Goal: Task Accomplishment & Management: Complete application form

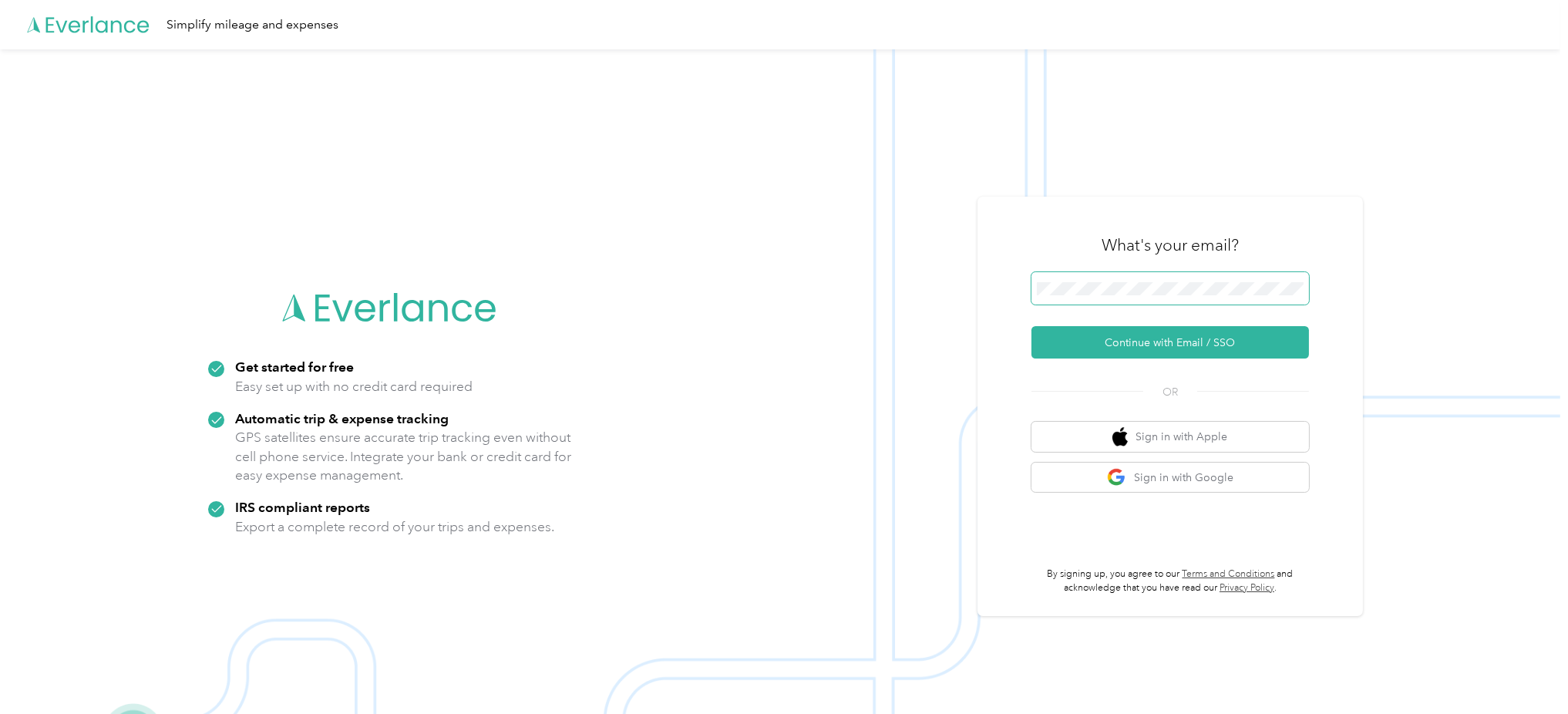
click at [1169, 272] on span at bounding box center [1170, 288] width 278 height 33
click at [1244, 328] on button "Continue with Email / SSO" at bounding box center [1170, 342] width 278 height 33
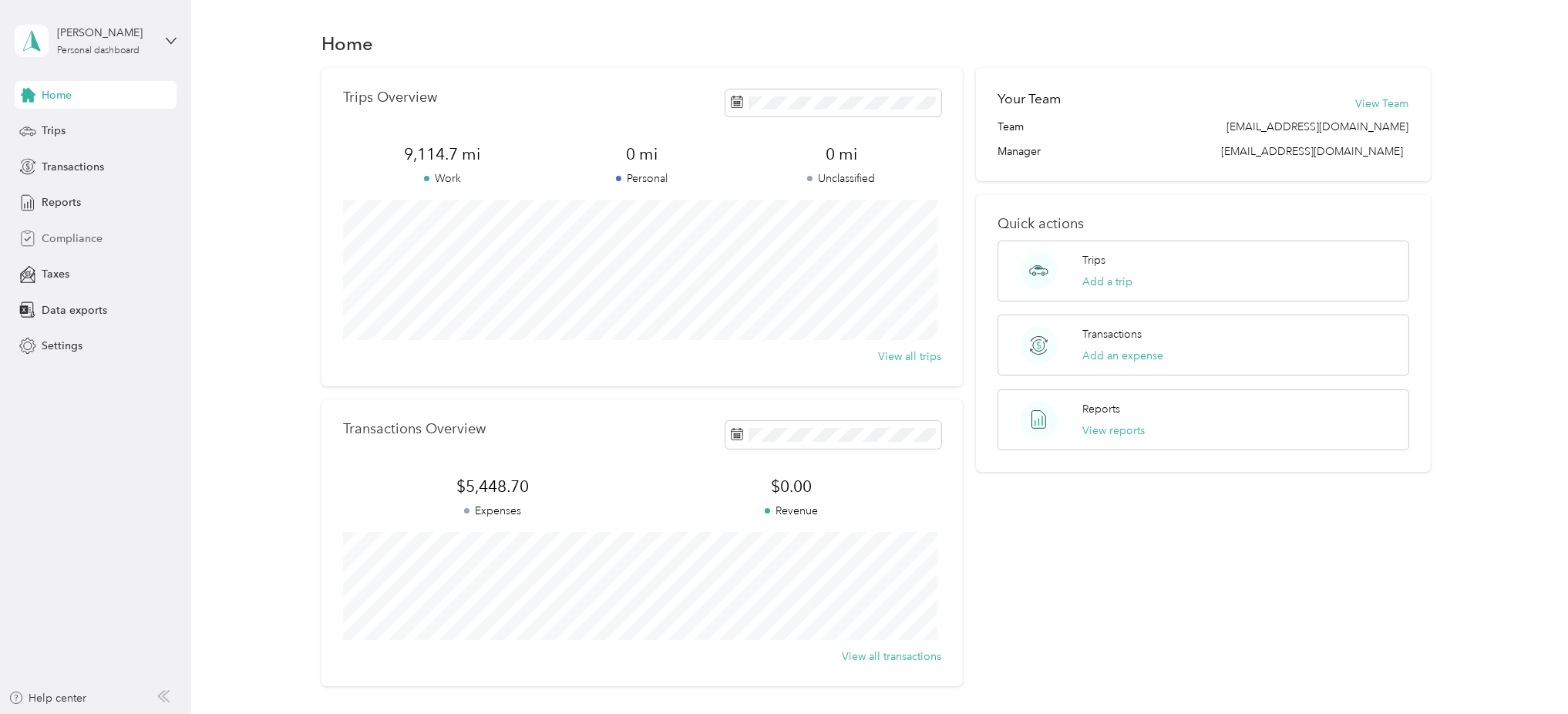
click at [82, 238] on span "Compliance" at bounding box center [72, 239] width 61 height 16
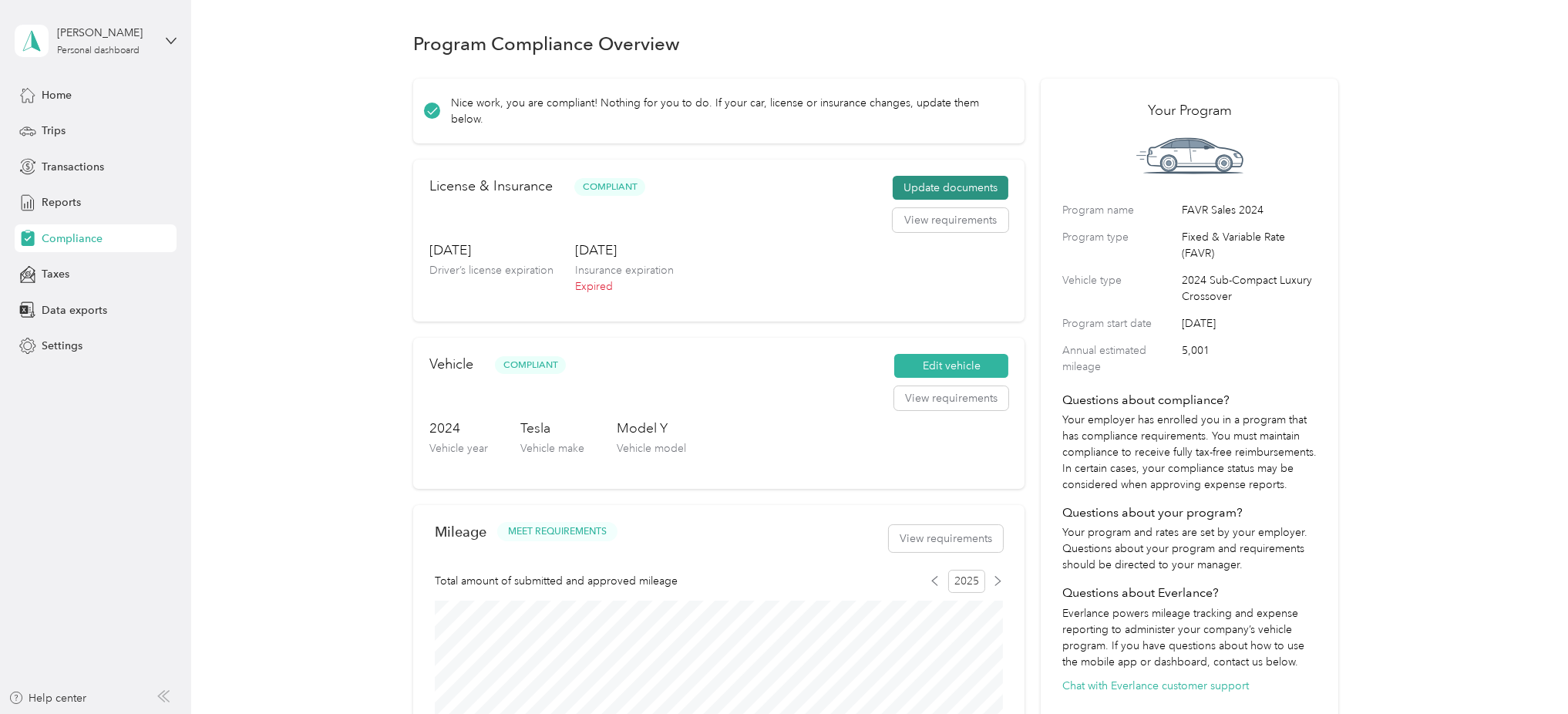
click at [964, 185] on button "Update documents" at bounding box center [950, 188] width 115 height 25
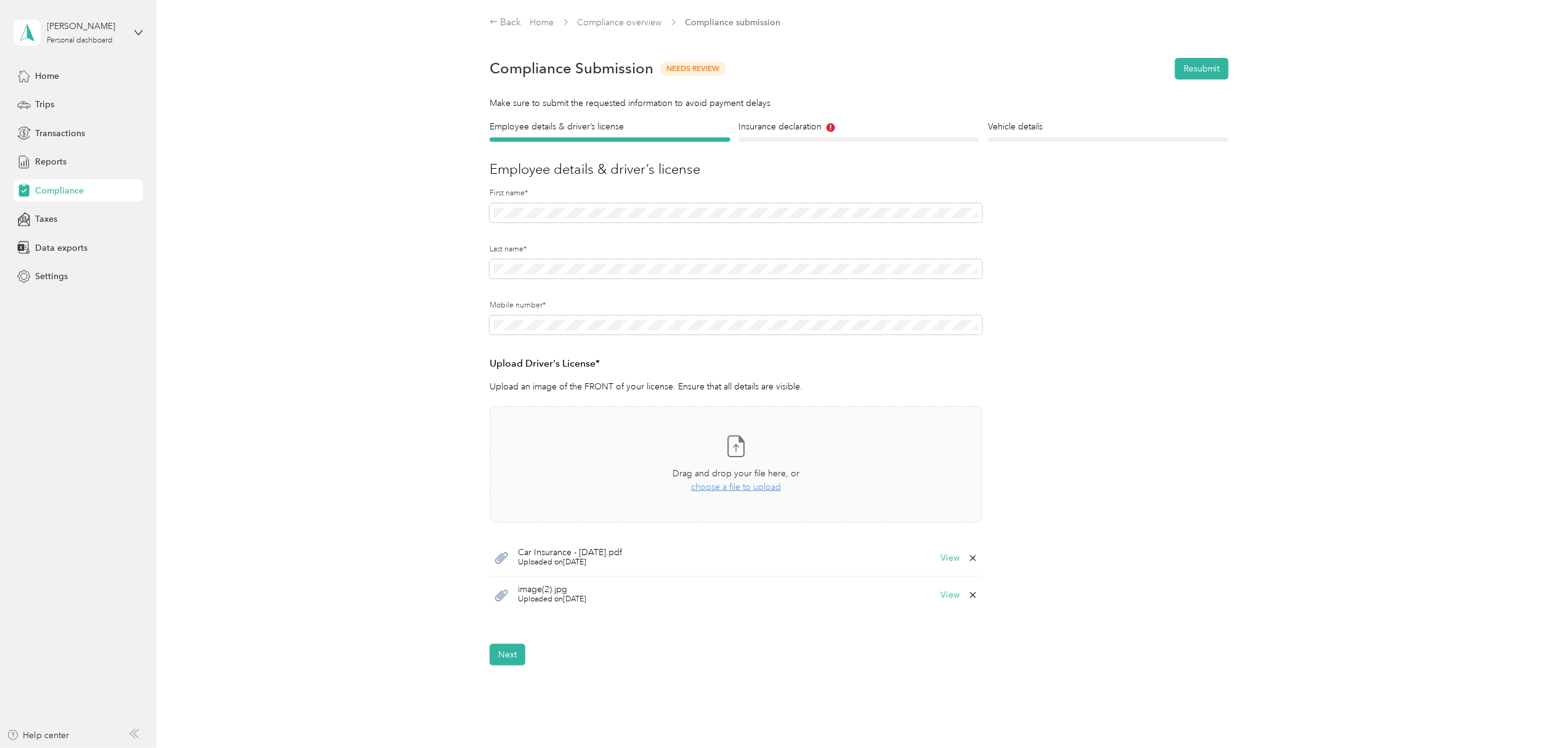
click at [972, 570] on icon at bounding box center [973, 595] width 10 height 10
click at [939, 570] on button "Yes" at bounding box center [939, 604] width 24 height 20
click at [949, 562] on button "View" at bounding box center [950, 558] width 19 height 9
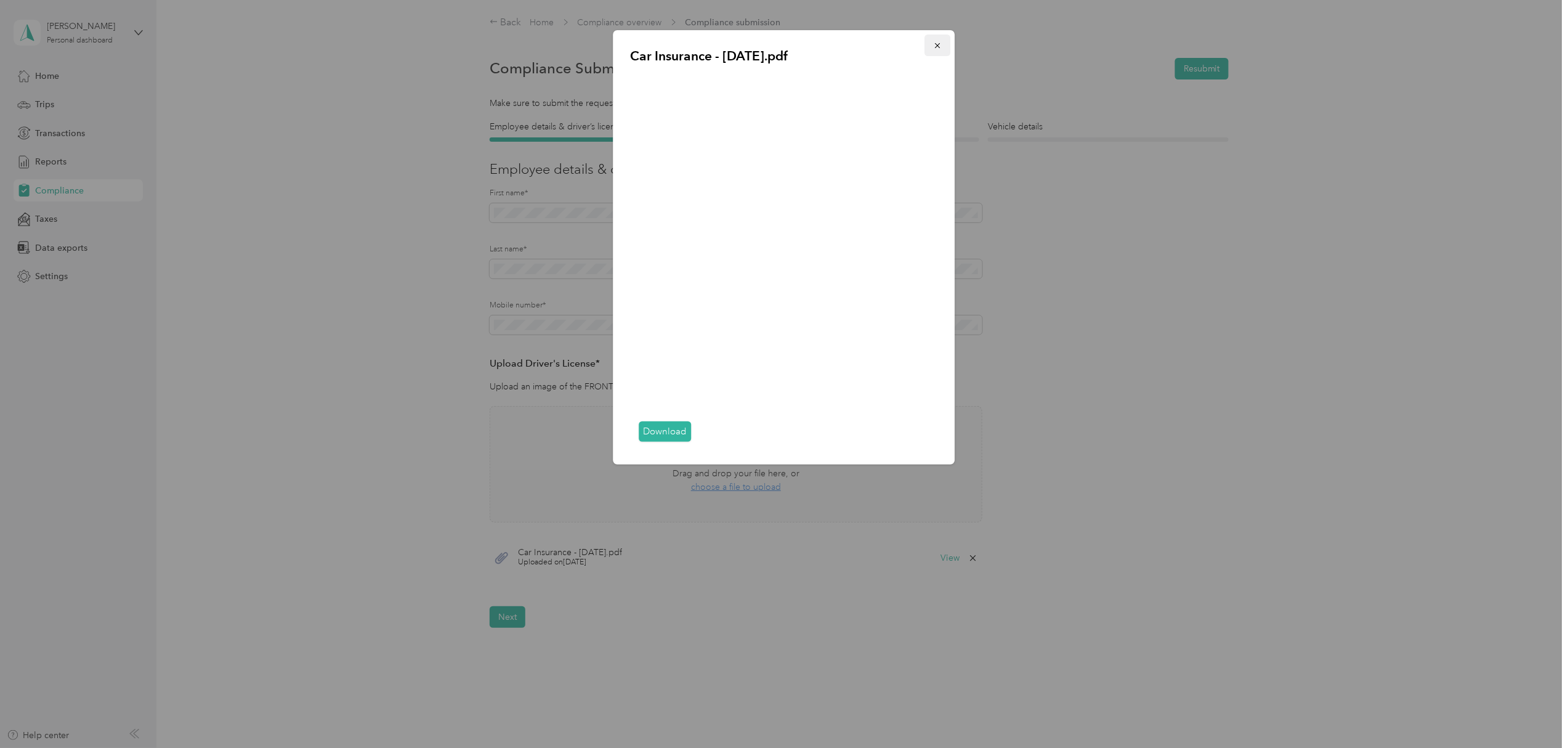
click at [939, 48] on icon "button" at bounding box center [938, 45] width 9 height 9
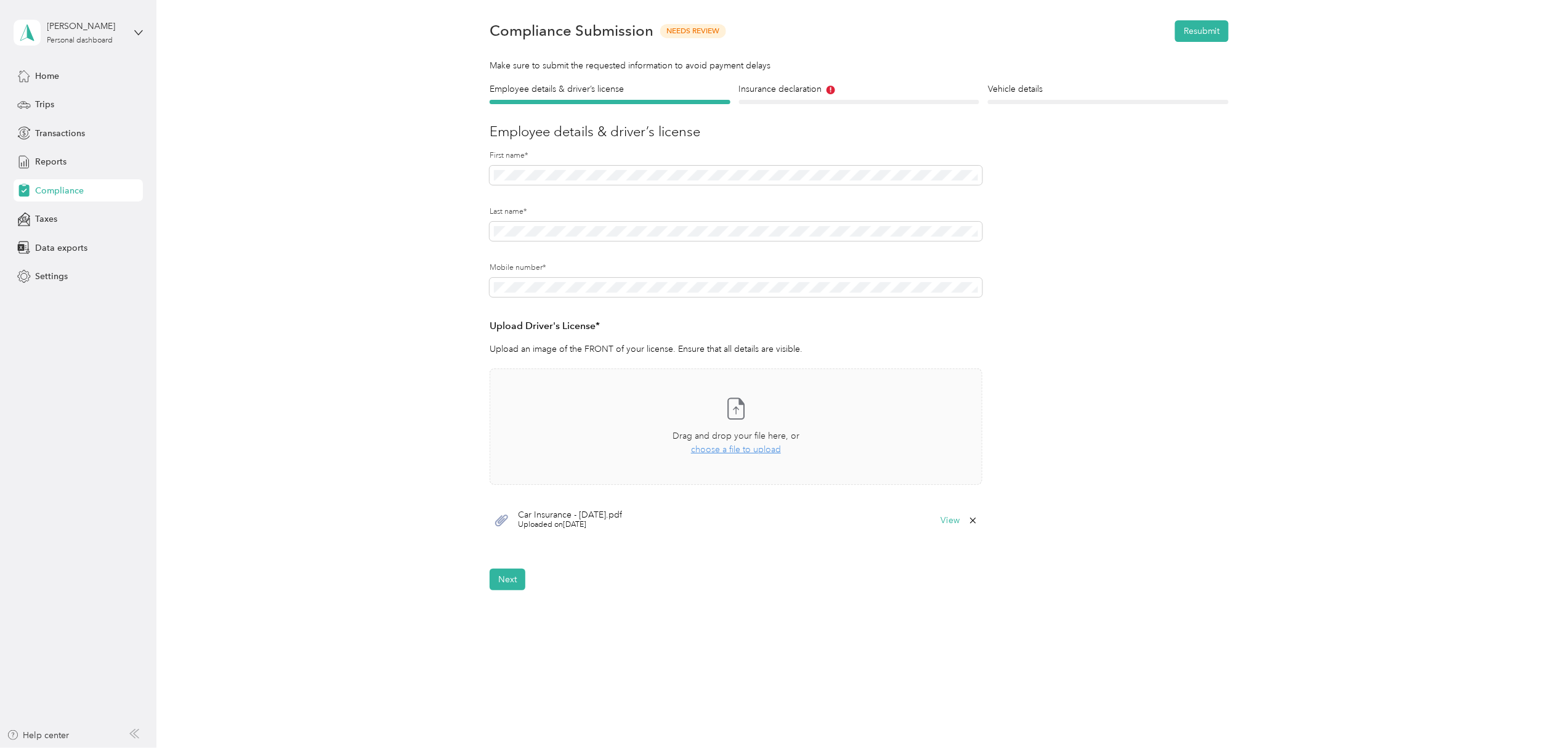
scroll to position [59, 0]
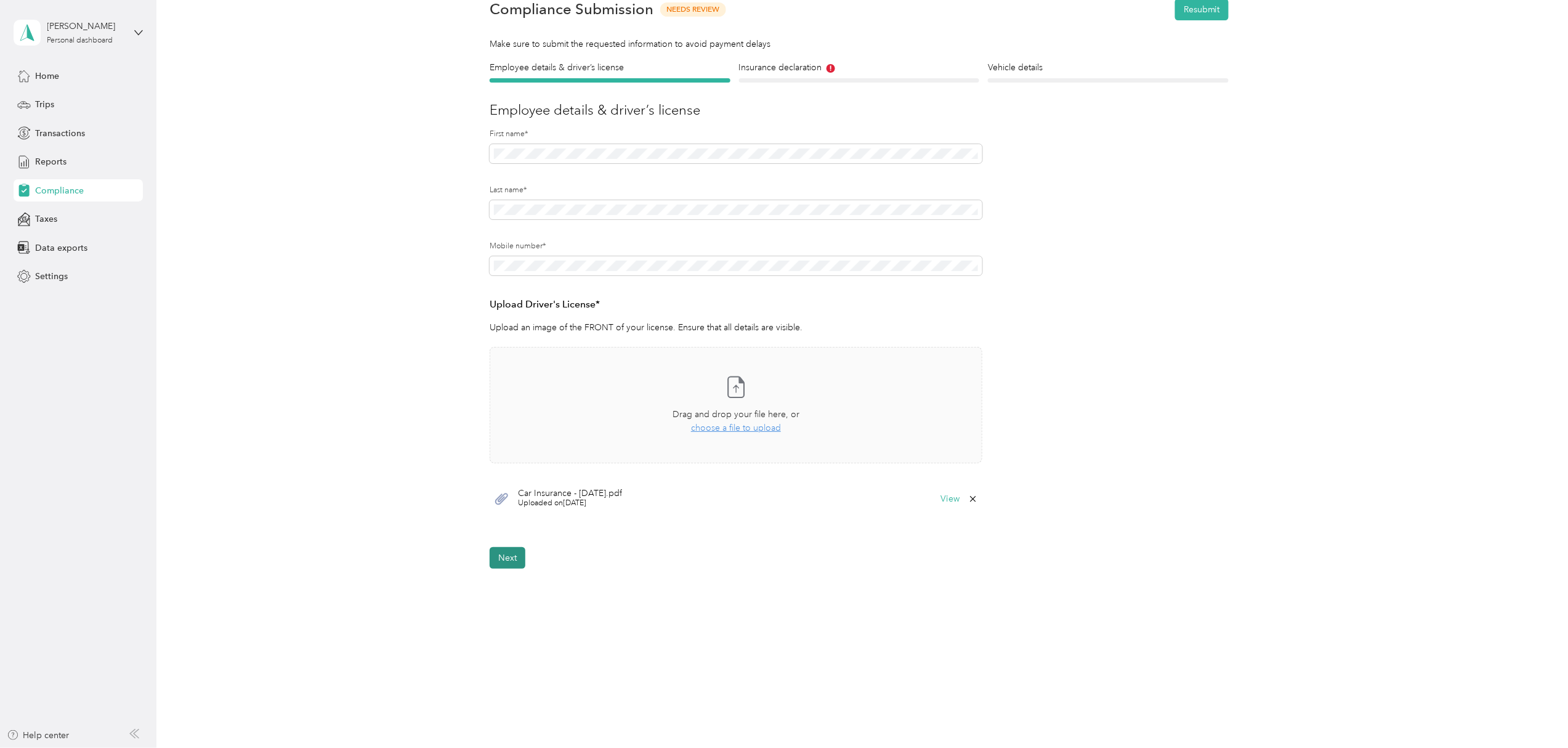
click at [503, 554] on button "Next" at bounding box center [507, 557] width 36 height 21
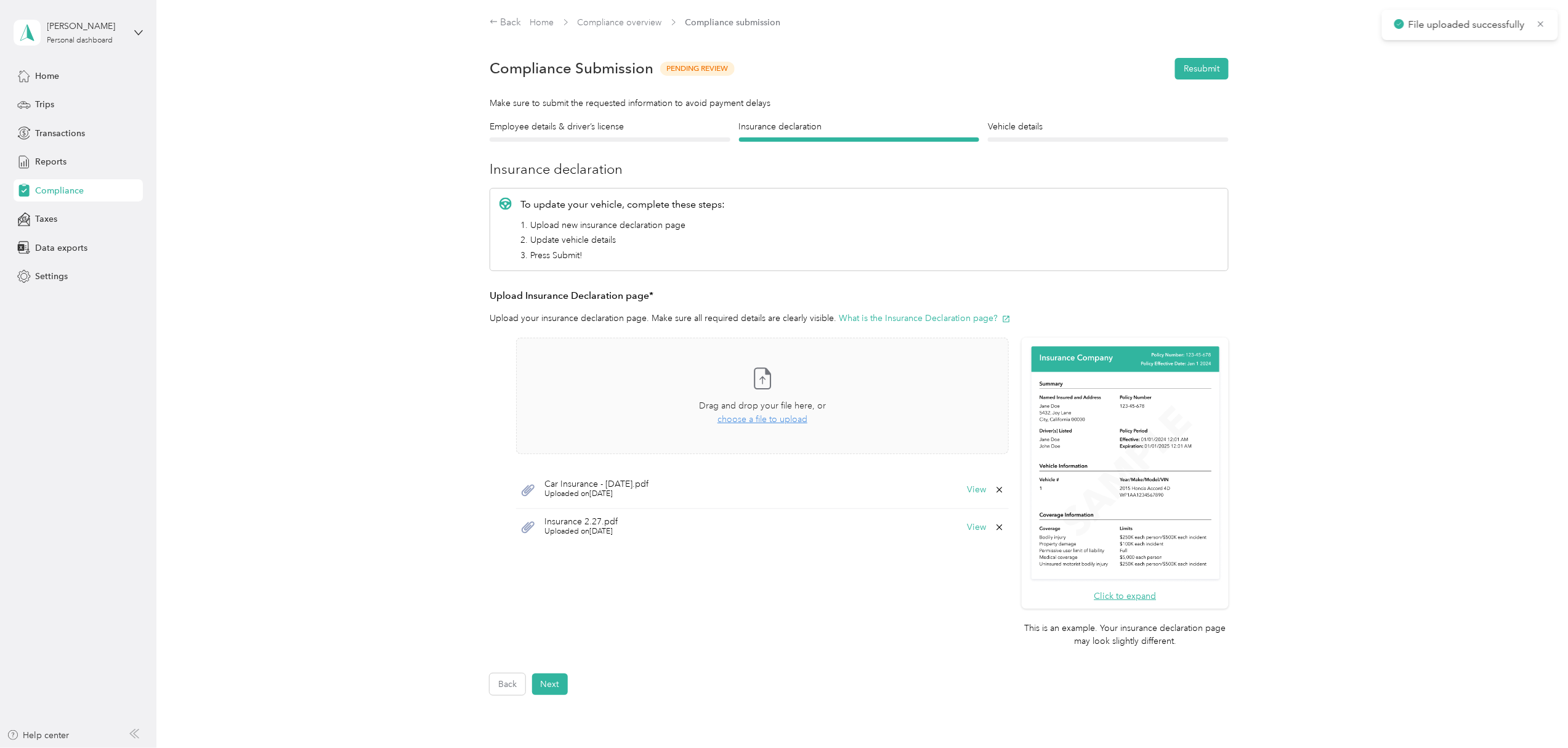
click at [995, 529] on icon at bounding box center [999, 527] width 10 height 10
click at [963, 535] on button "Yes" at bounding box center [966, 537] width 24 height 20
click at [1197, 68] on button "Resubmit" at bounding box center [1201, 68] width 53 height 21
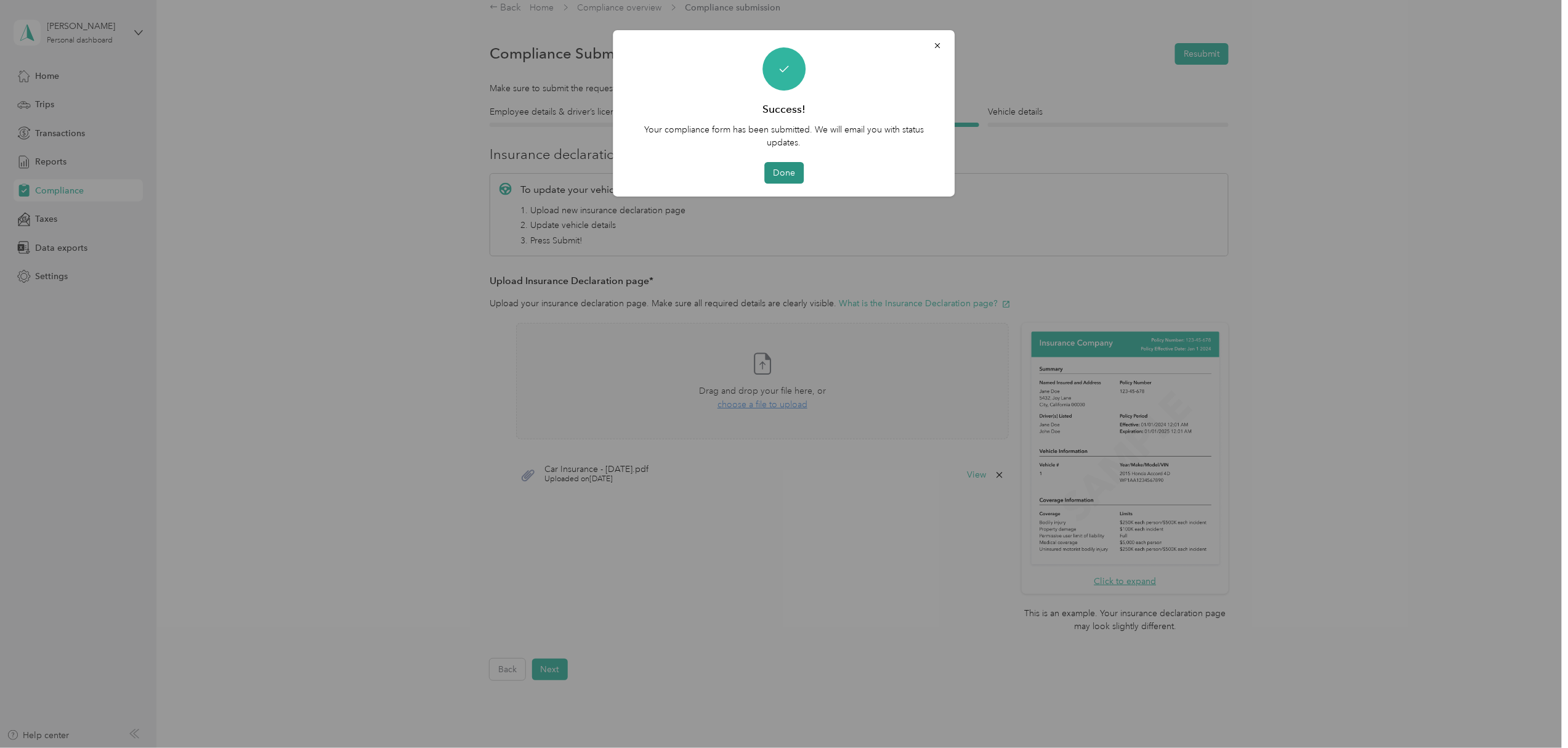
click at [789, 163] on button "Done" at bounding box center [784, 172] width 40 height 21
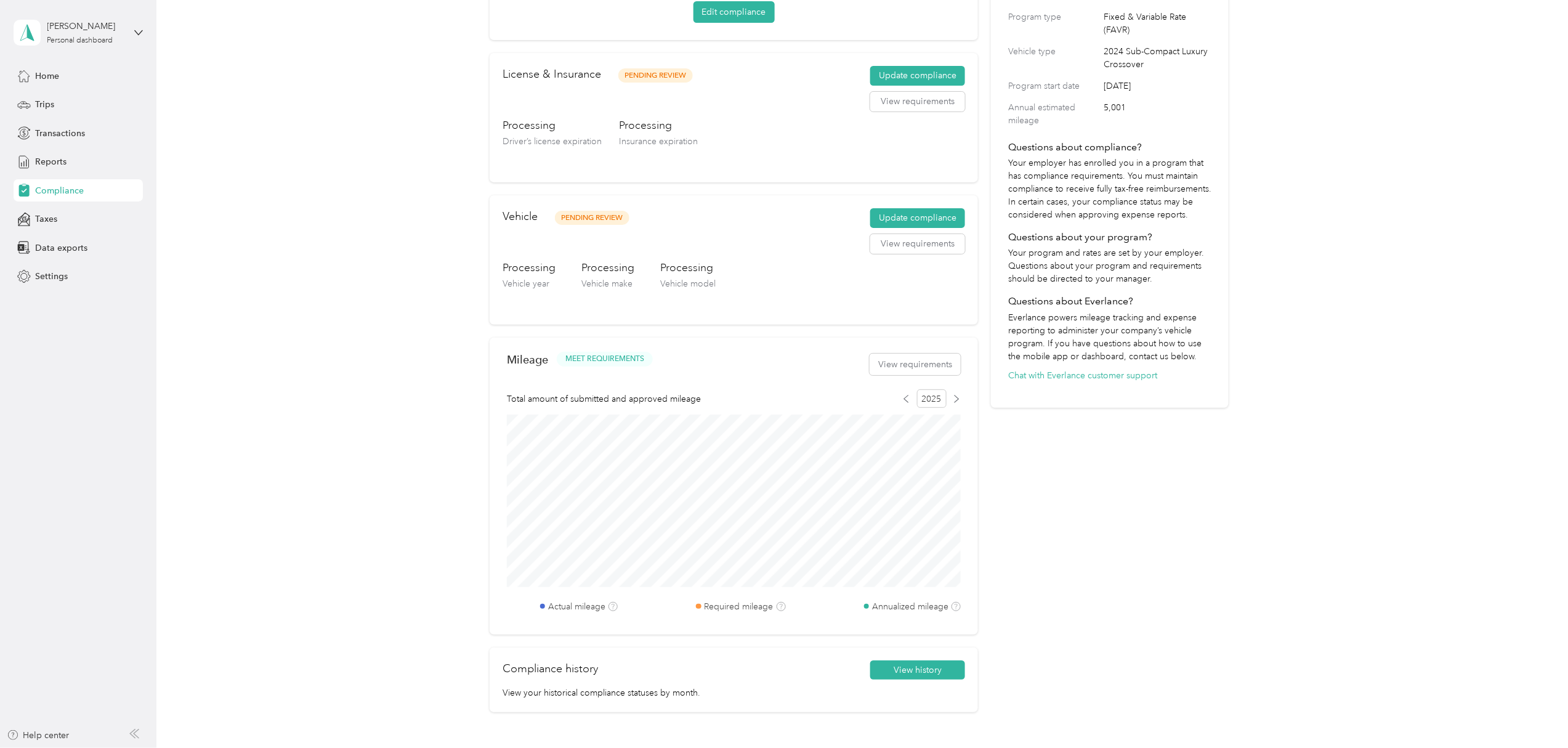
scroll to position [246, 0]
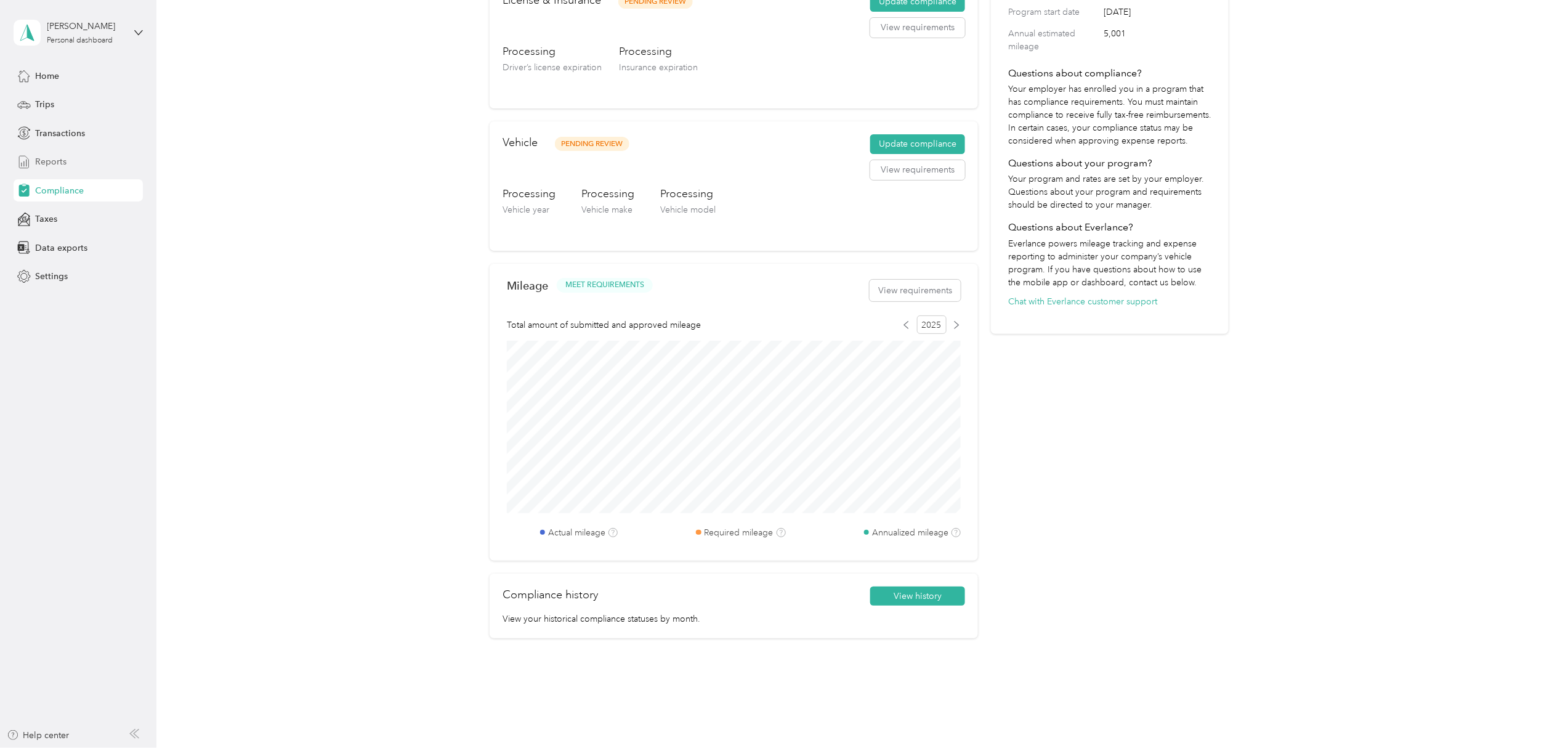
click at [69, 159] on div "Reports" at bounding box center [78, 162] width 130 height 22
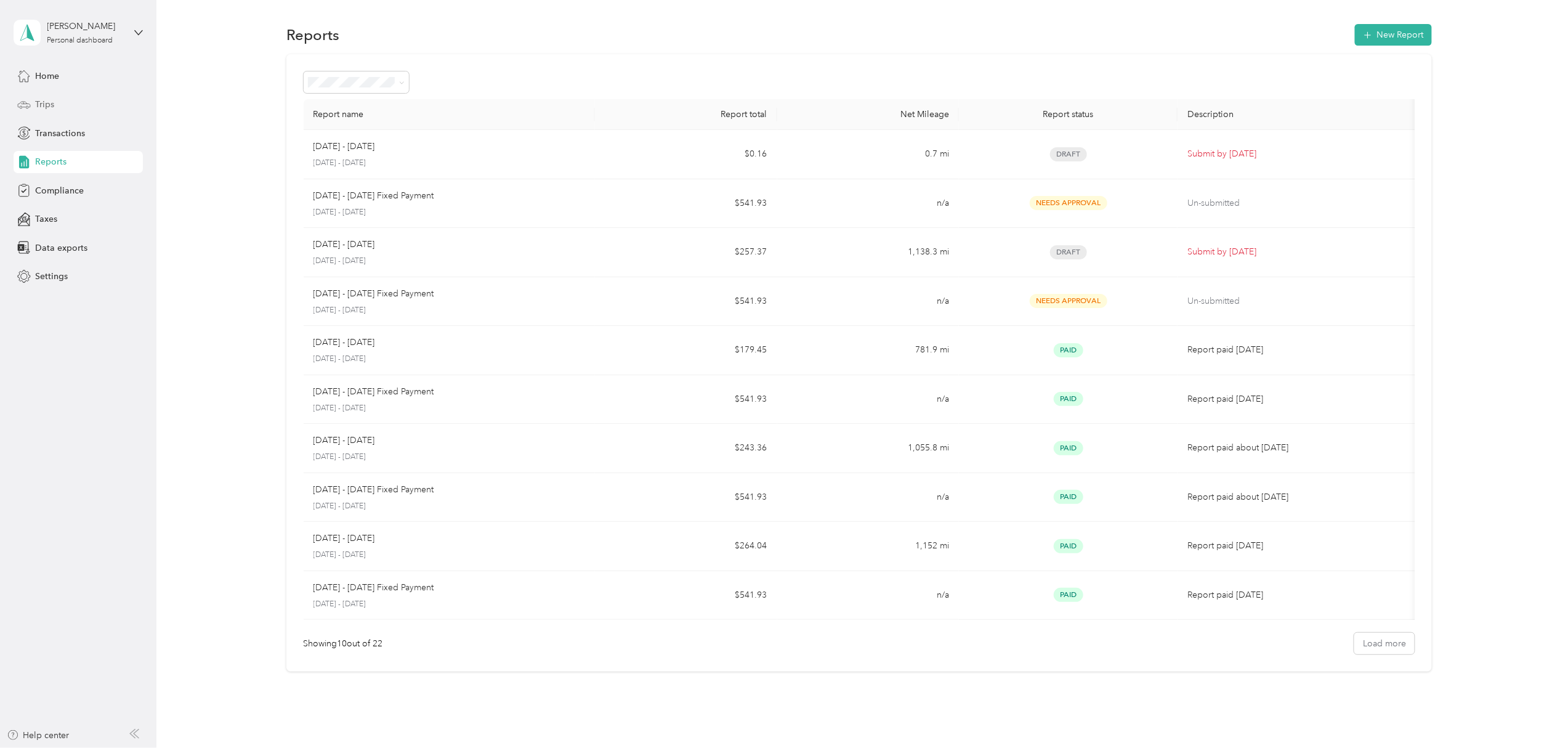
click at [48, 102] on span "Trips" at bounding box center [45, 104] width 19 height 13
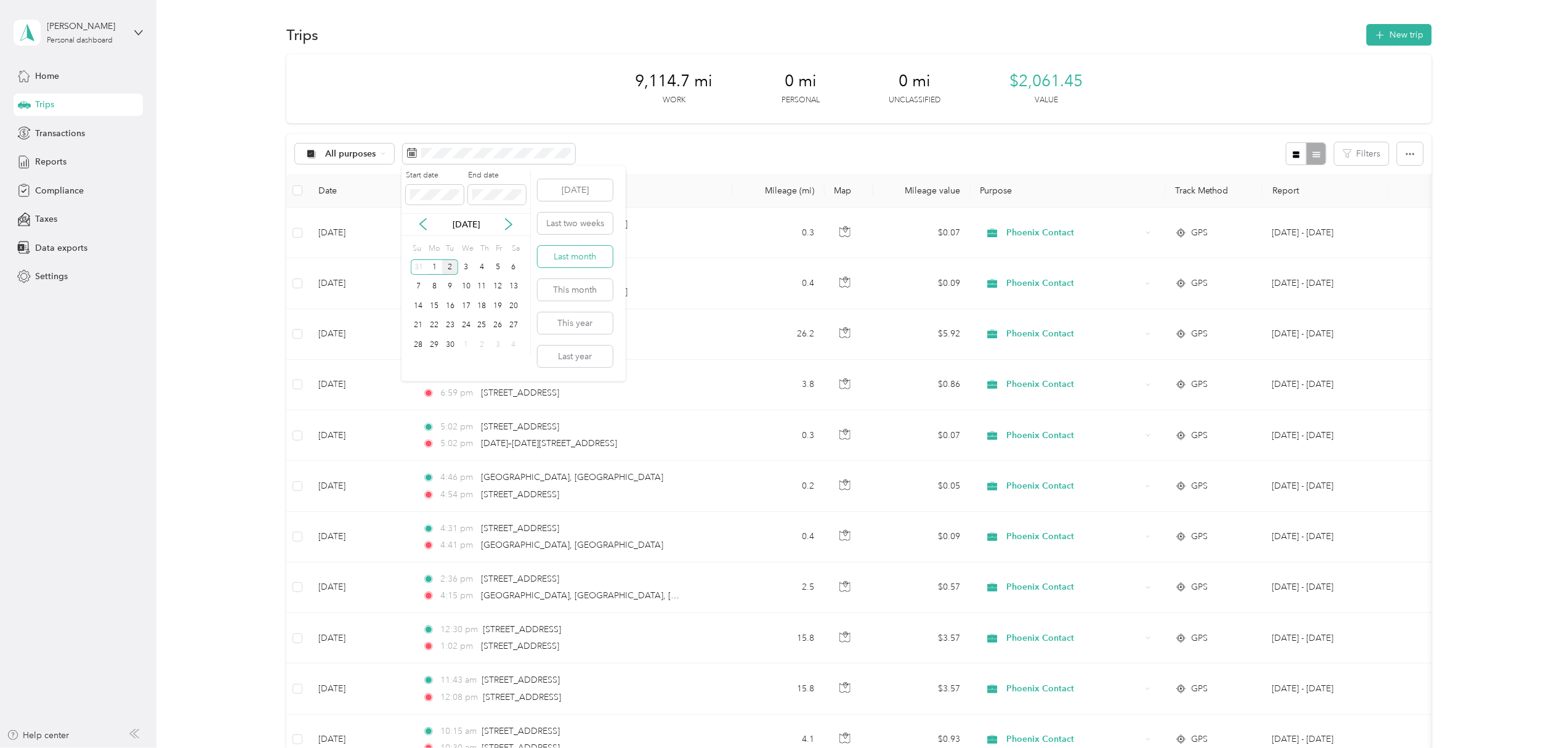
click at [582, 258] on button "Last month" at bounding box center [575, 256] width 75 height 21
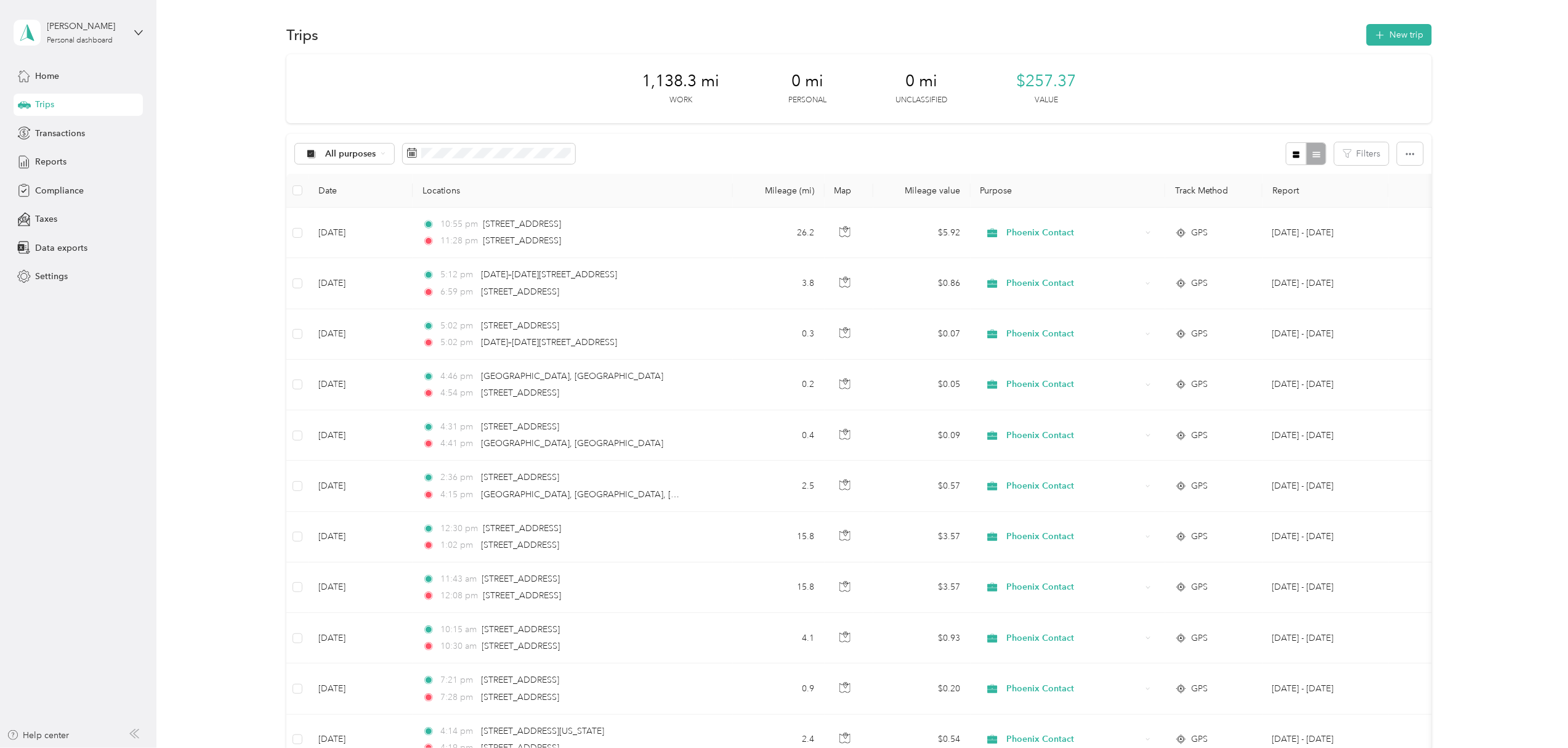
click at [360, 198] on th "Date" at bounding box center [360, 191] width 104 height 34
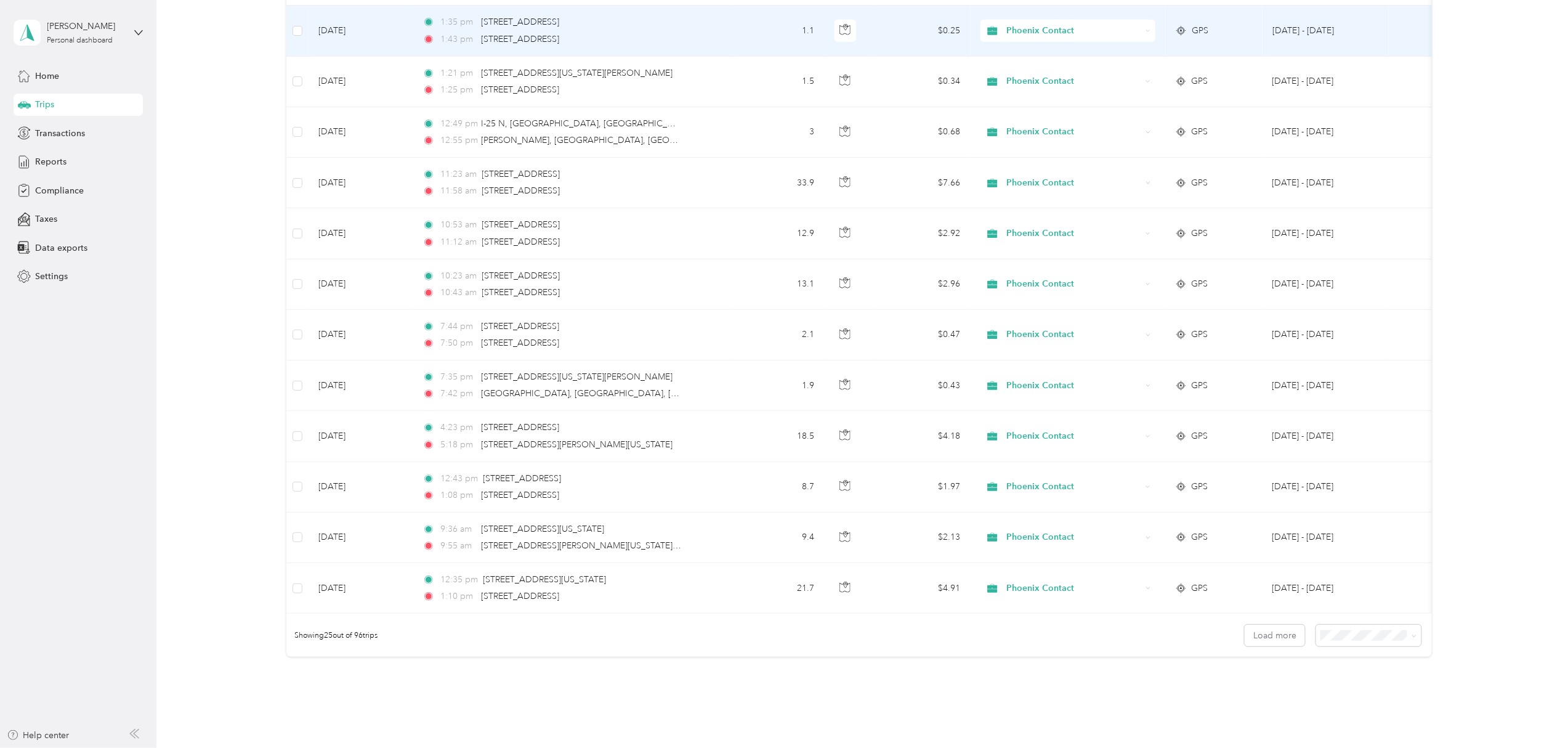
scroll to position [957, 0]
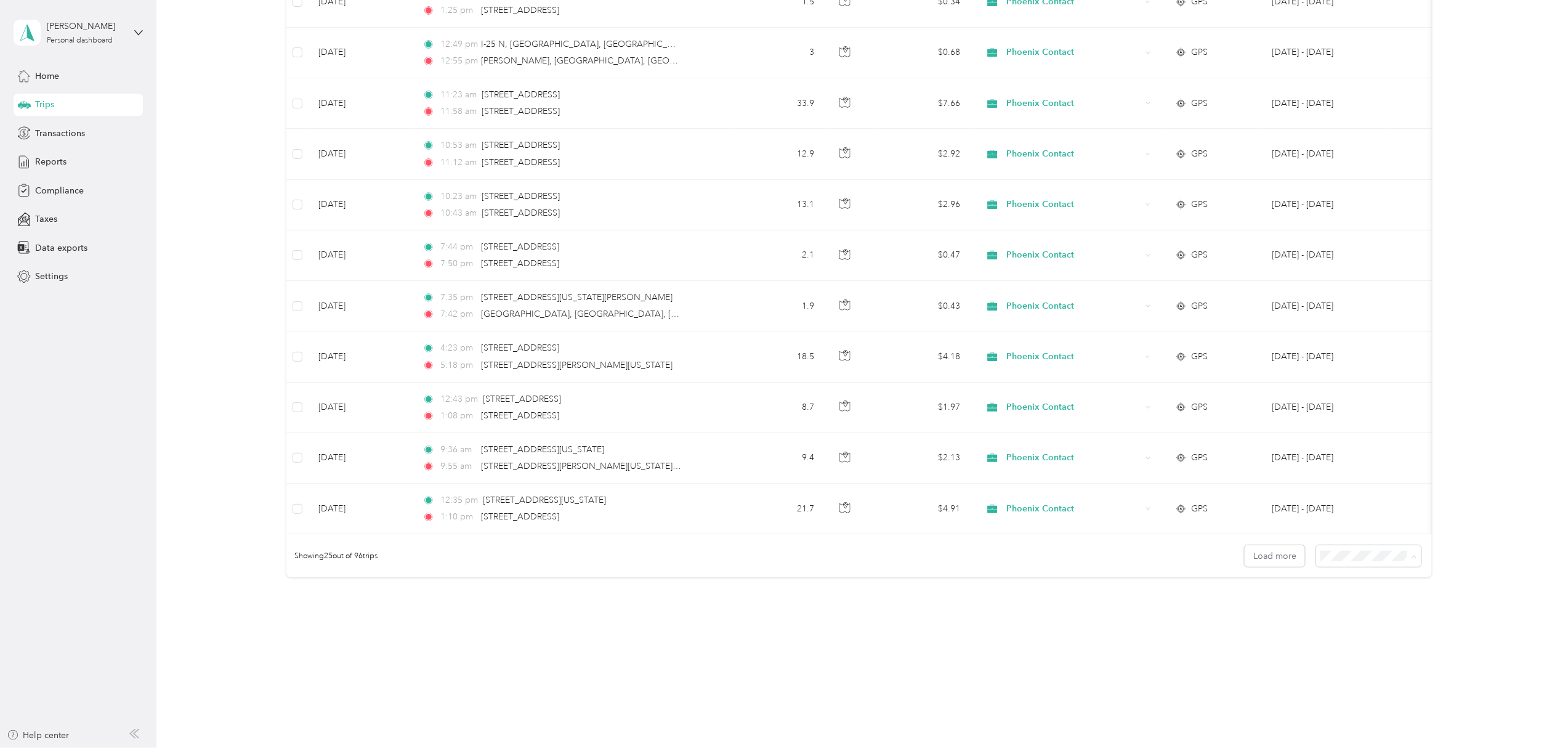
click at [1252, 570] on span "100 per load" at bounding box center [1345, 622] width 51 height 10
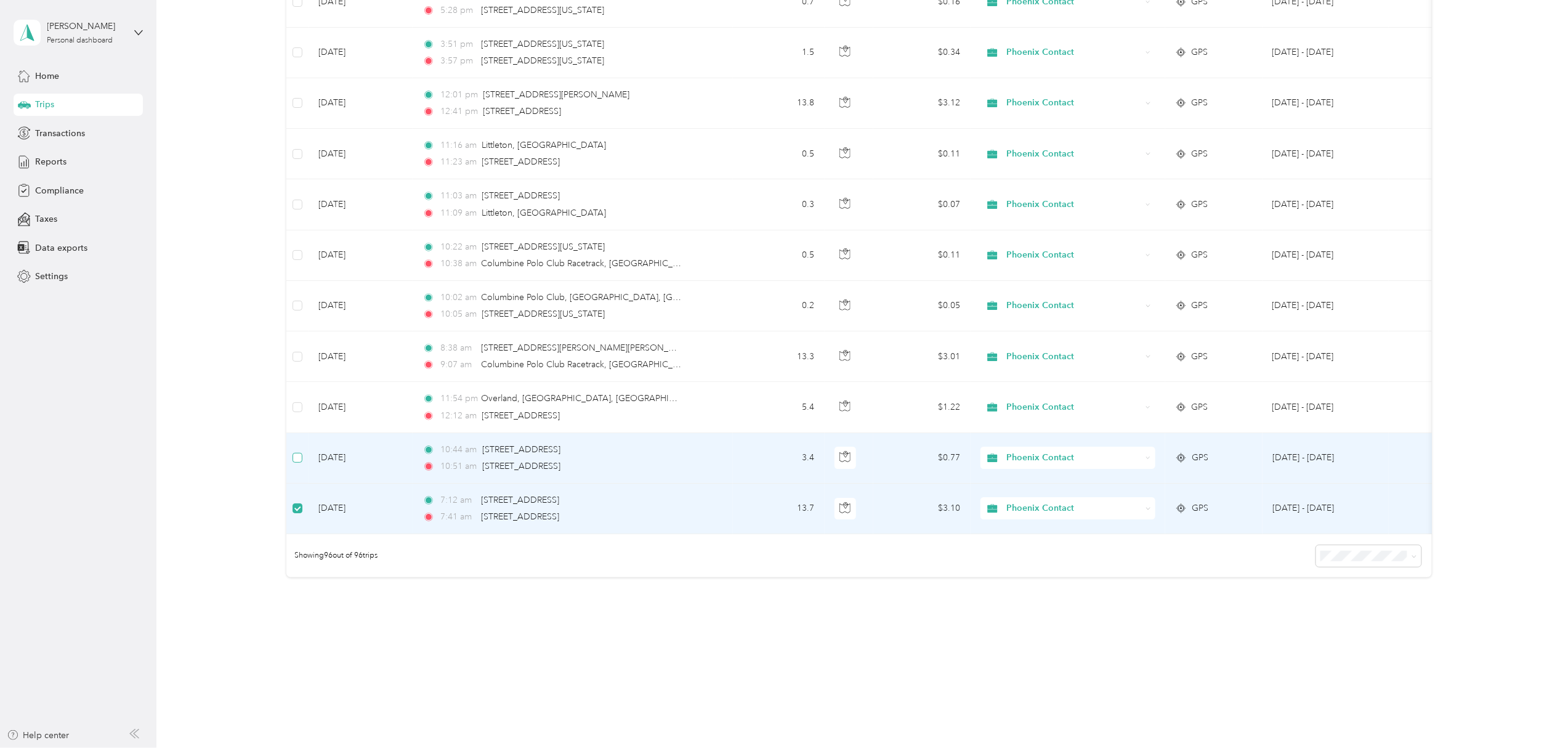
scroll to position [4567, 0]
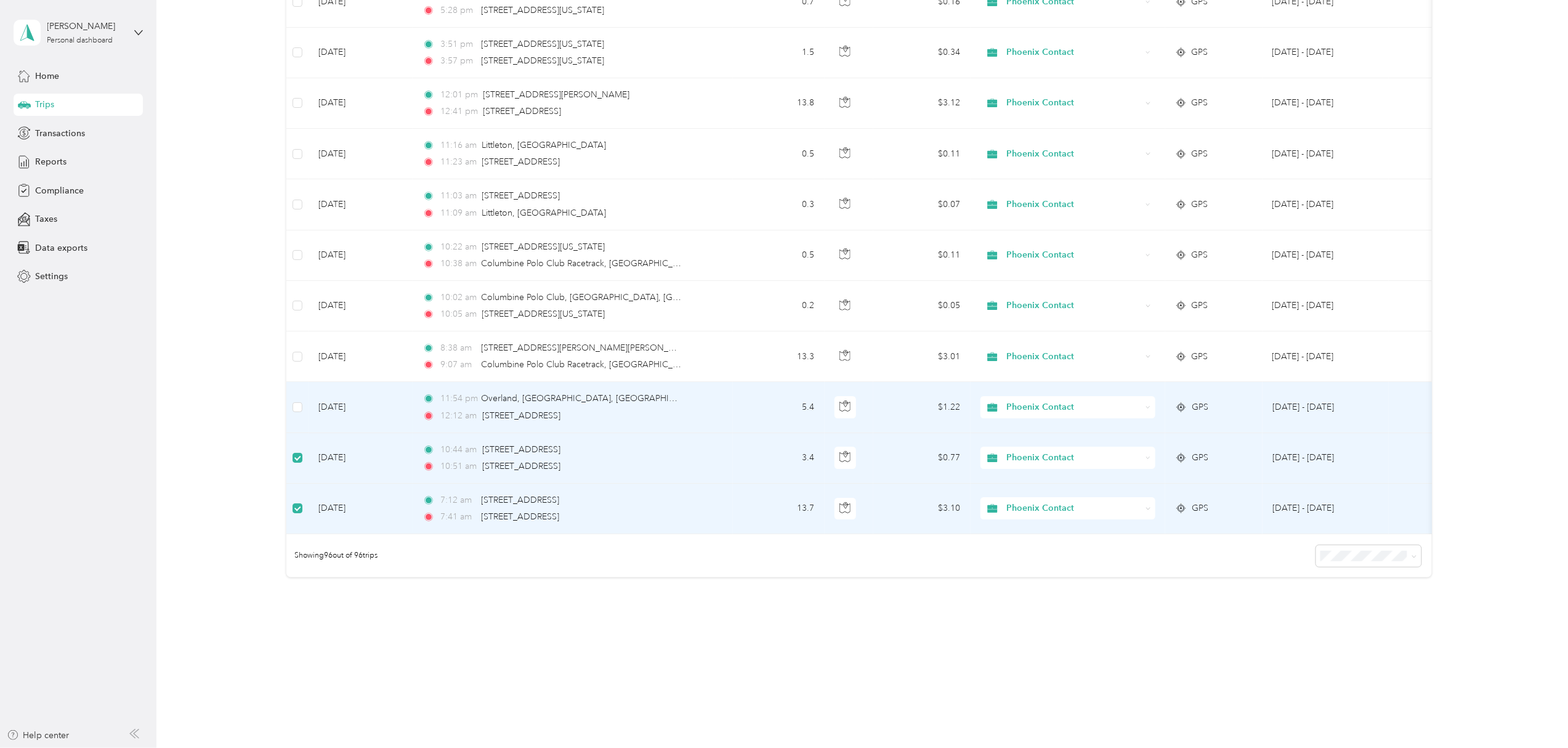
click at [316, 394] on td "Aug 1, 2025" at bounding box center [360, 407] width 104 height 51
click at [301, 395] on td at bounding box center [297, 407] width 22 height 51
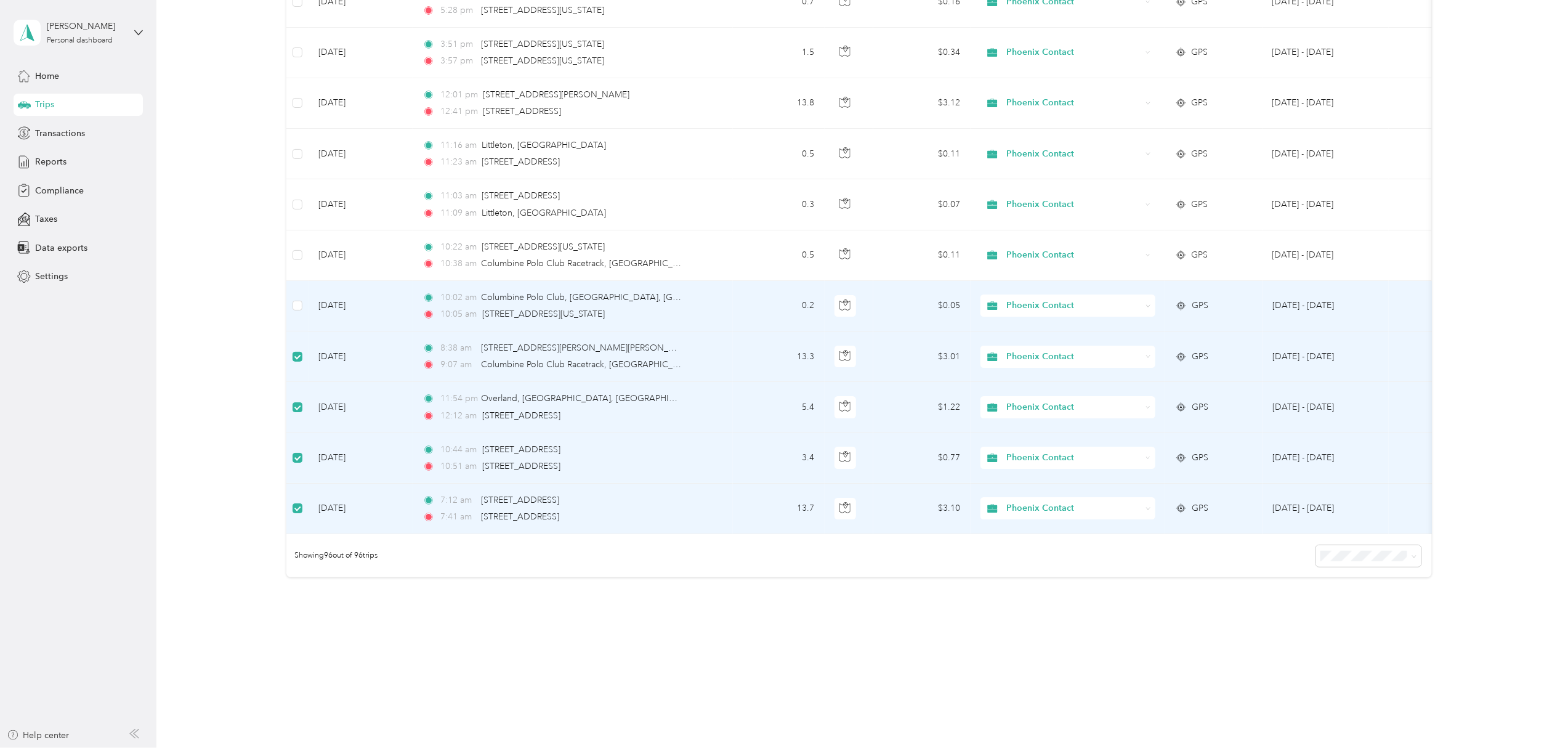
click at [303, 294] on td at bounding box center [297, 306] width 22 height 51
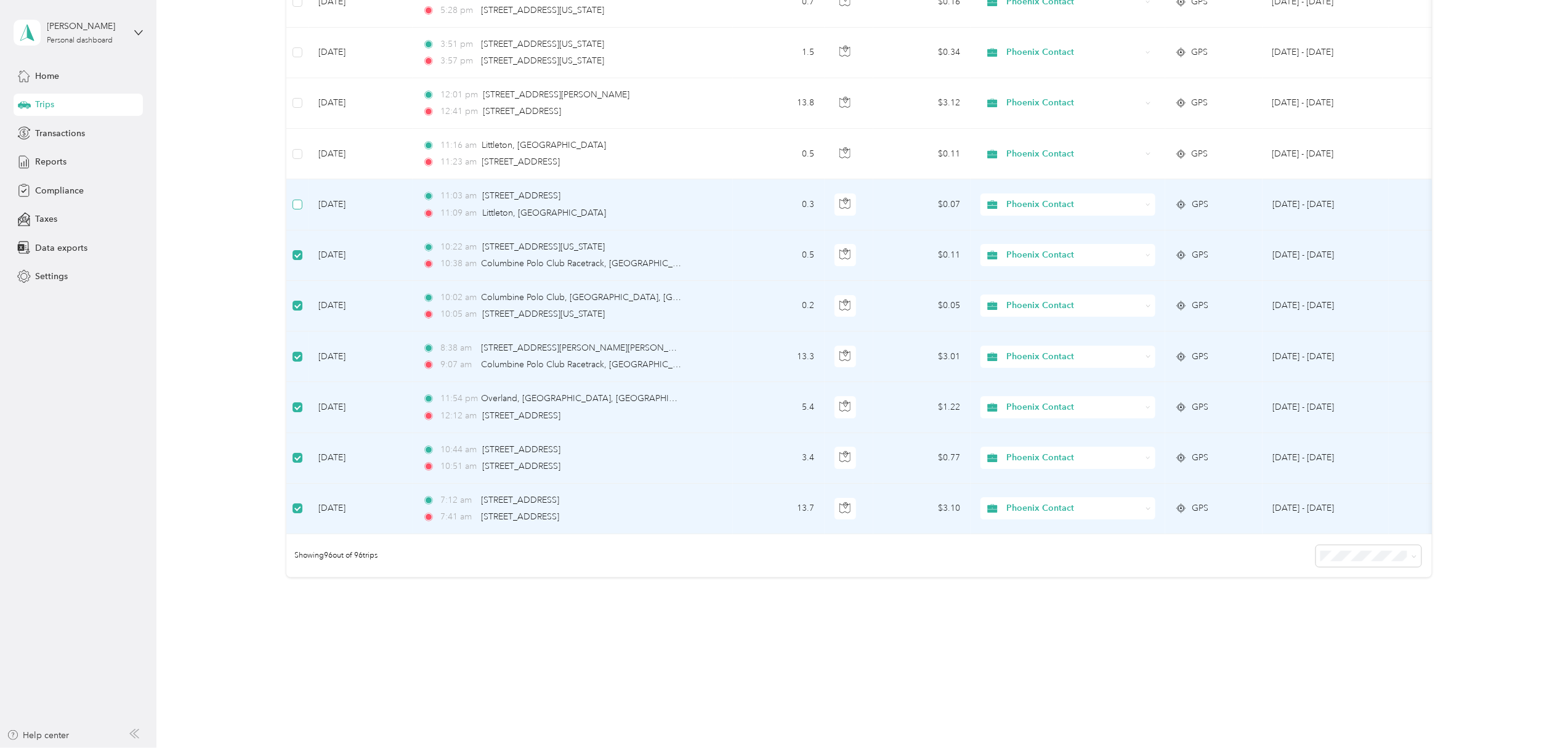
click at [298, 198] on label at bounding box center [297, 204] width 10 height 14
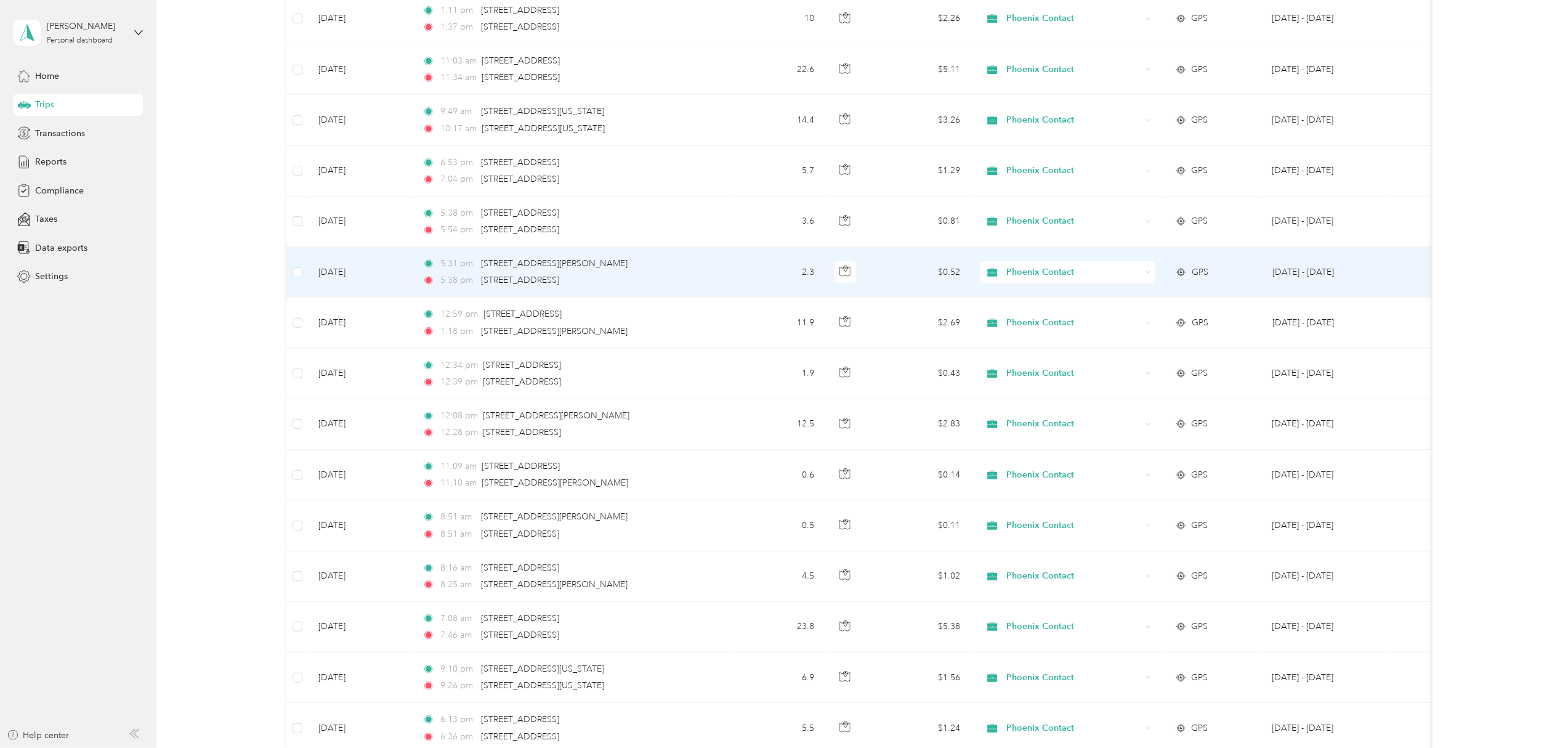
scroll to position [2760, 0]
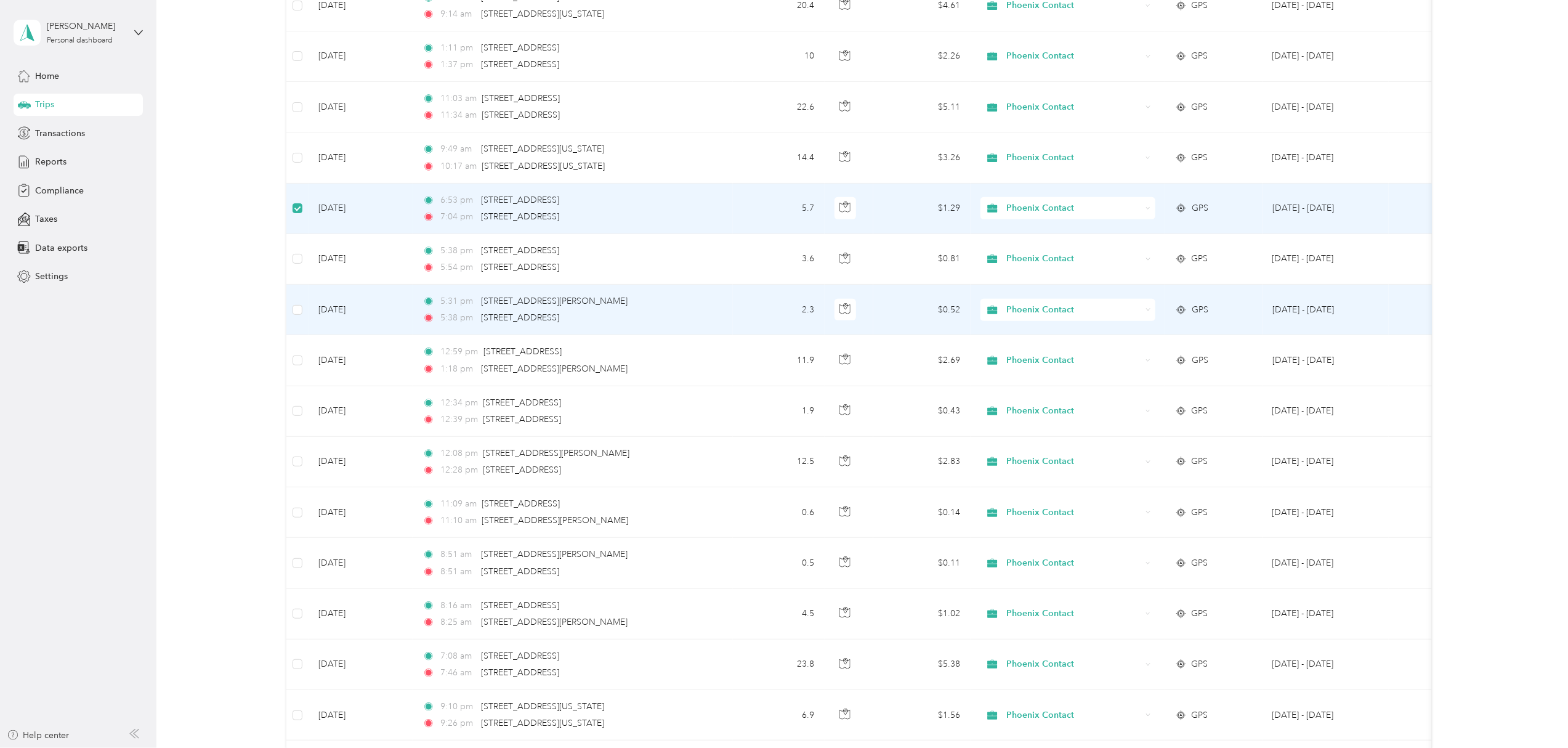
click at [302, 316] on td at bounding box center [297, 310] width 22 height 51
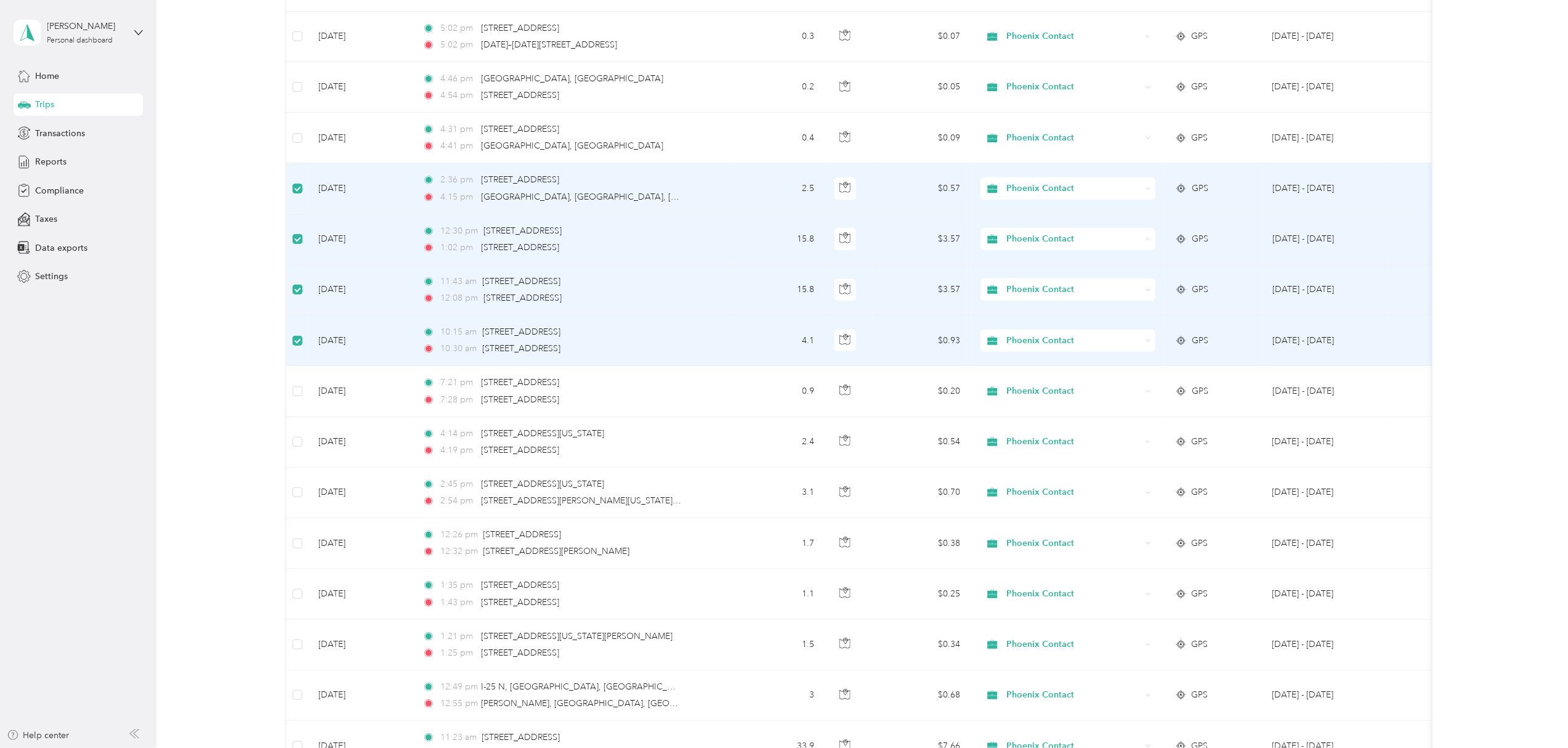
scroll to position [50, 0]
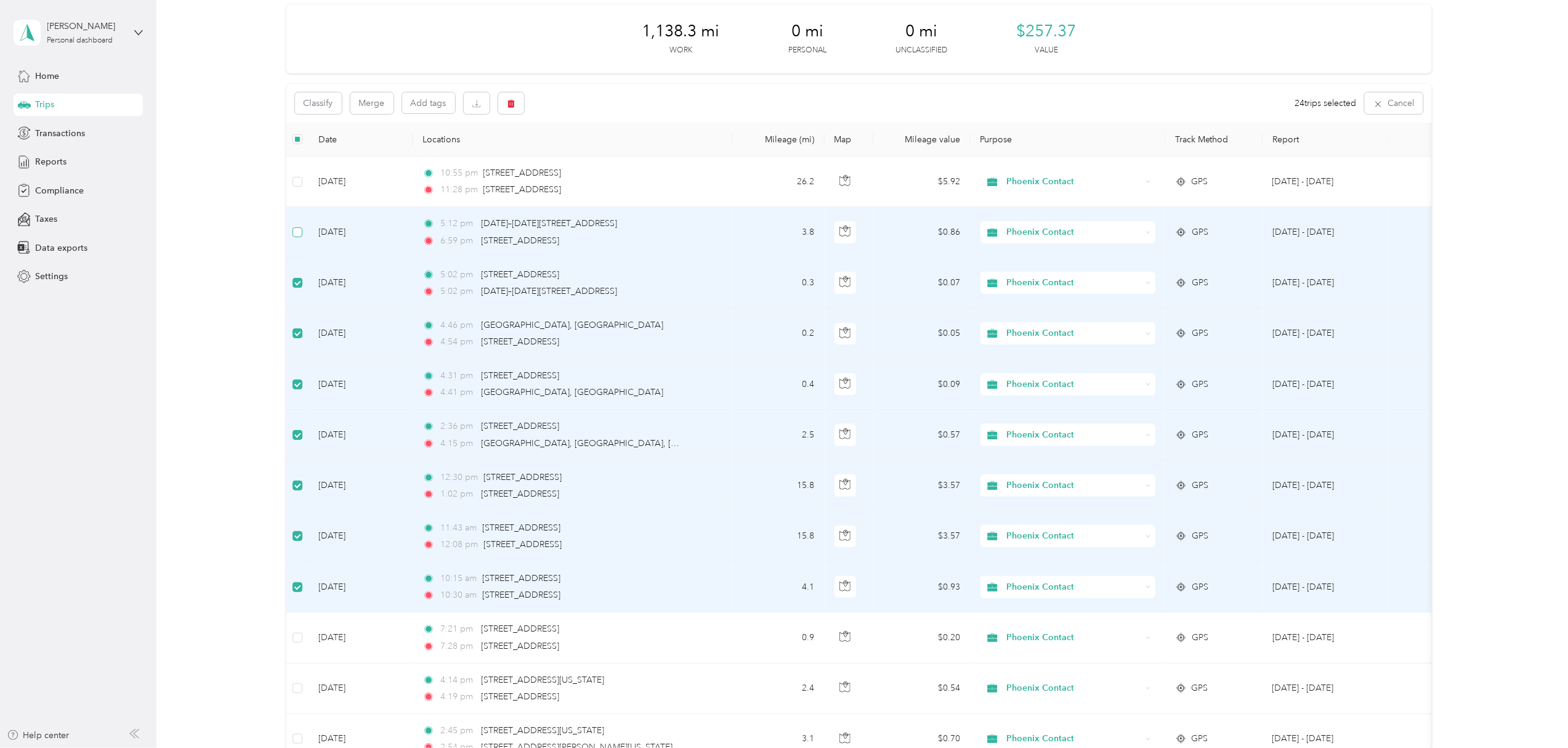
click at [300, 237] on label at bounding box center [297, 232] width 10 height 14
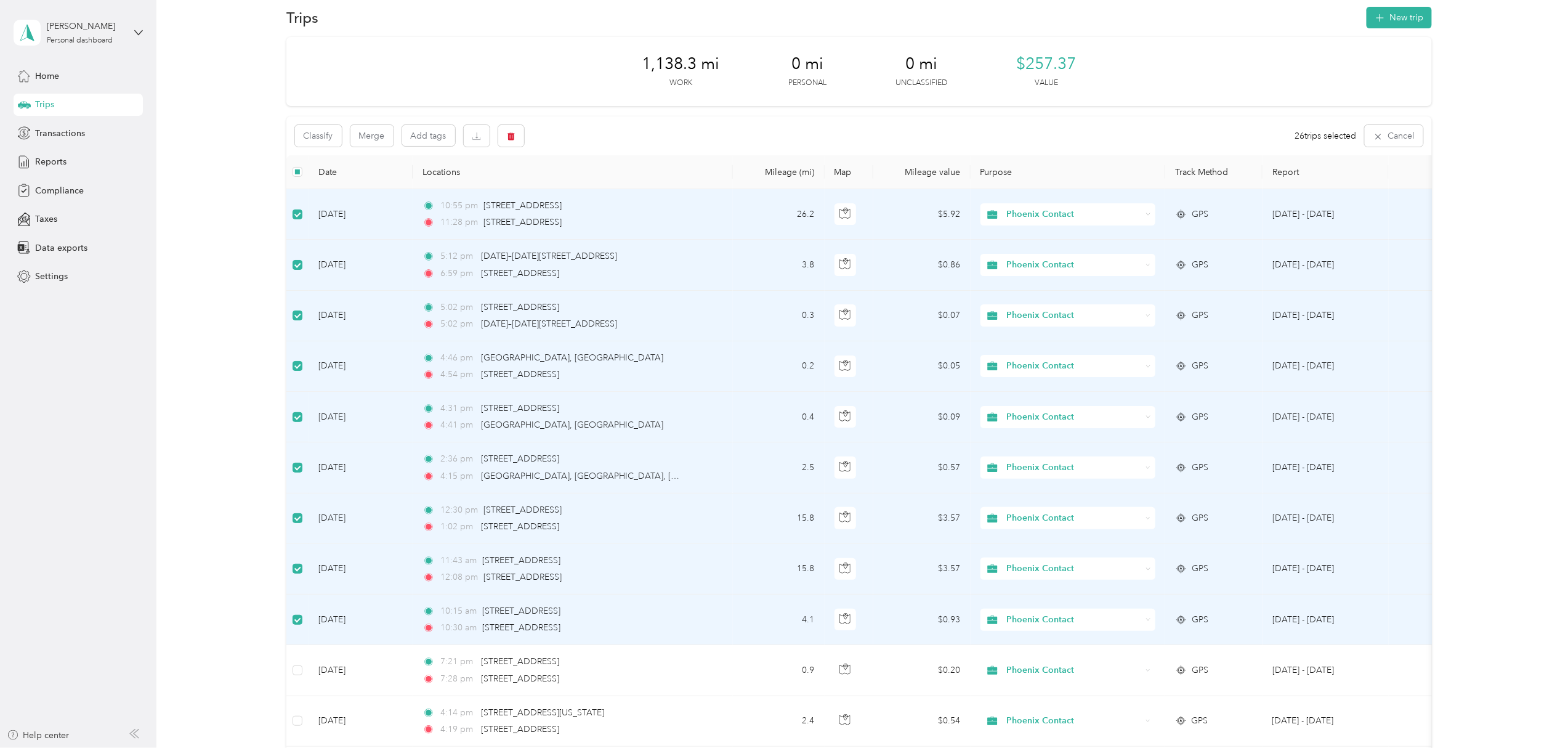
scroll to position [0, 0]
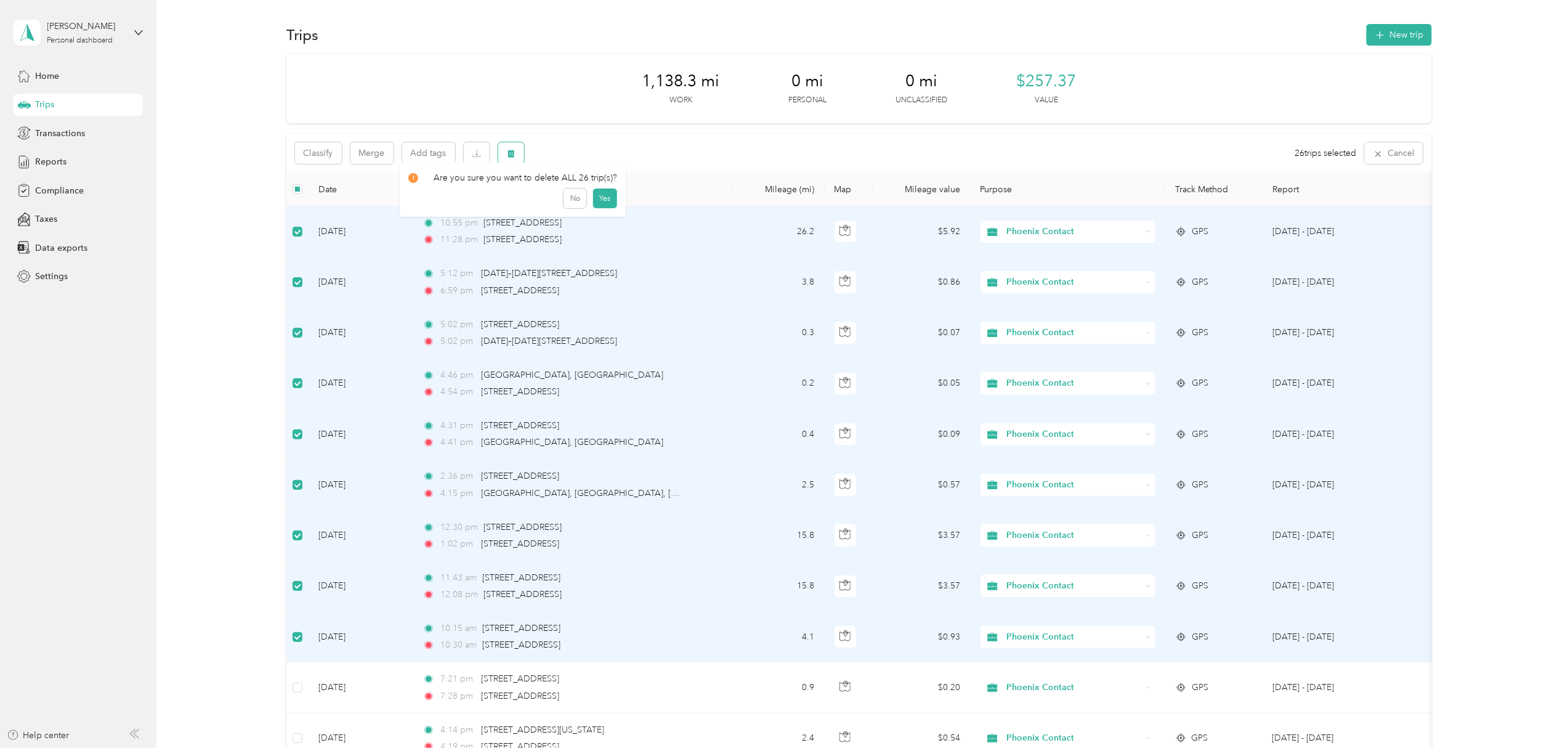
click at [513, 152] on icon "button" at bounding box center [511, 153] width 9 height 9
click at [597, 203] on button "Yes" at bounding box center [604, 204] width 24 height 20
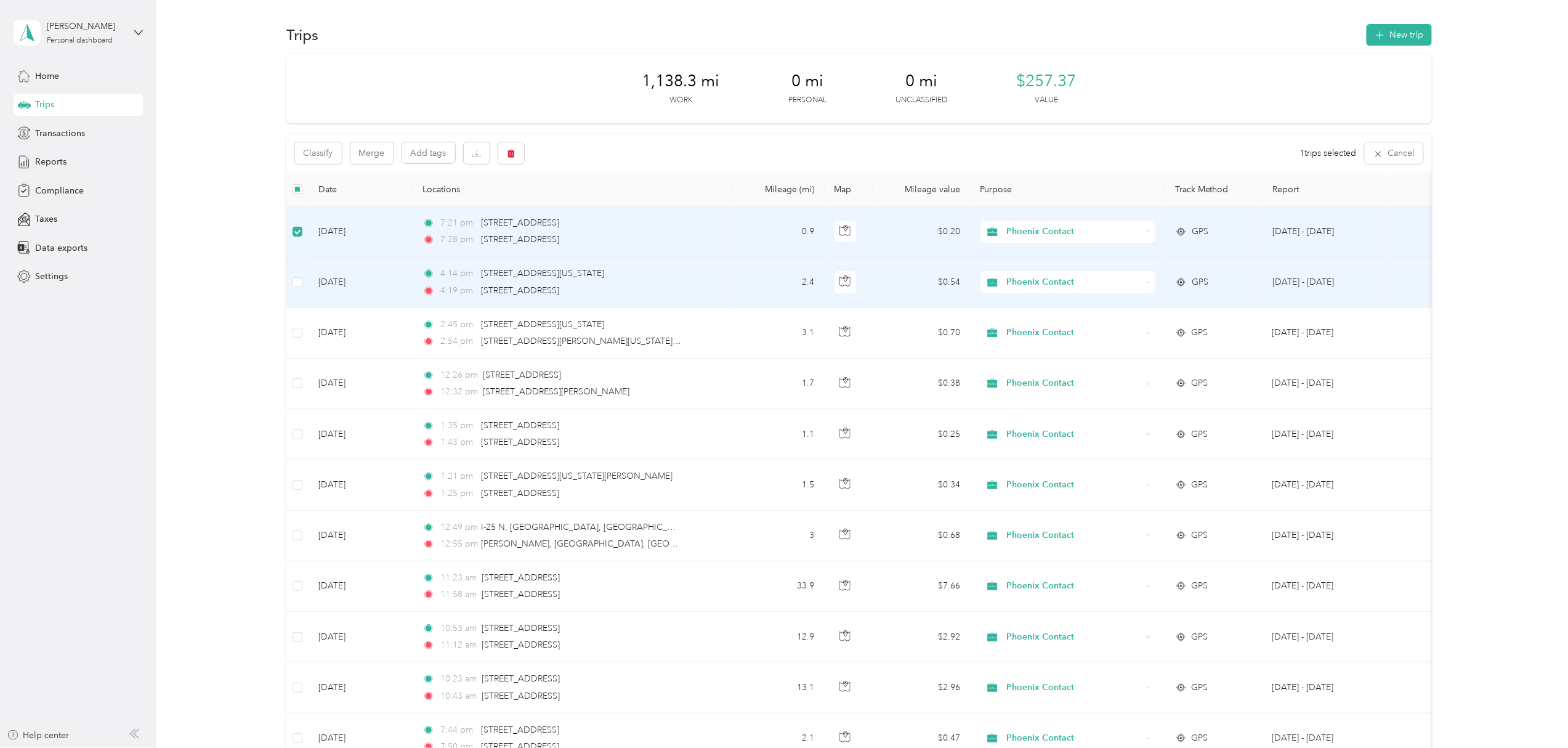
click at [304, 286] on td at bounding box center [297, 282] width 22 height 51
click at [513, 157] on icon "button" at bounding box center [511, 153] width 9 height 9
click at [598, 210] on button "Yes" at bounding box center [602, 204] width 24 height 20
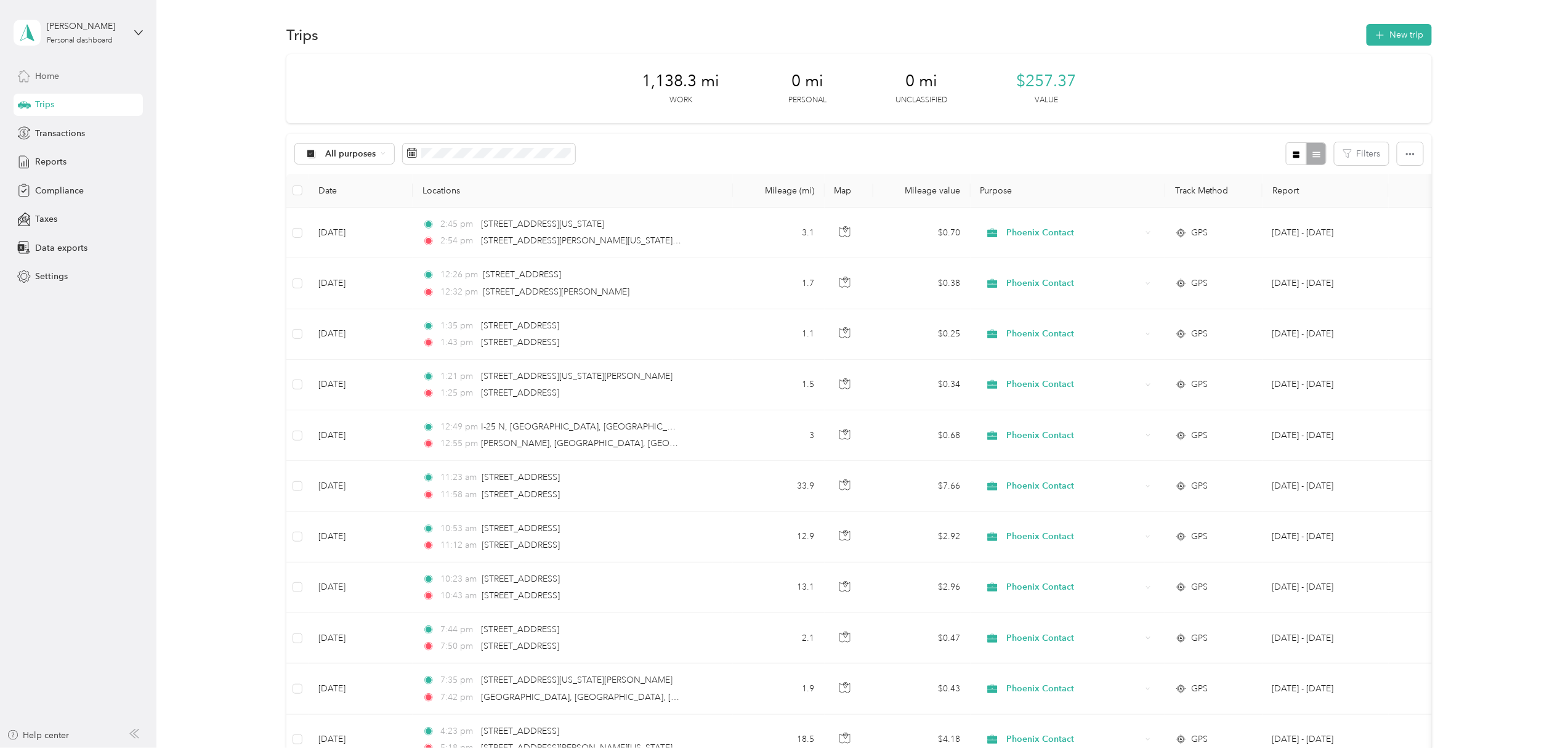
click at [56, 77] on span "Home" at bounding box center [47, 76] width 24 height 13
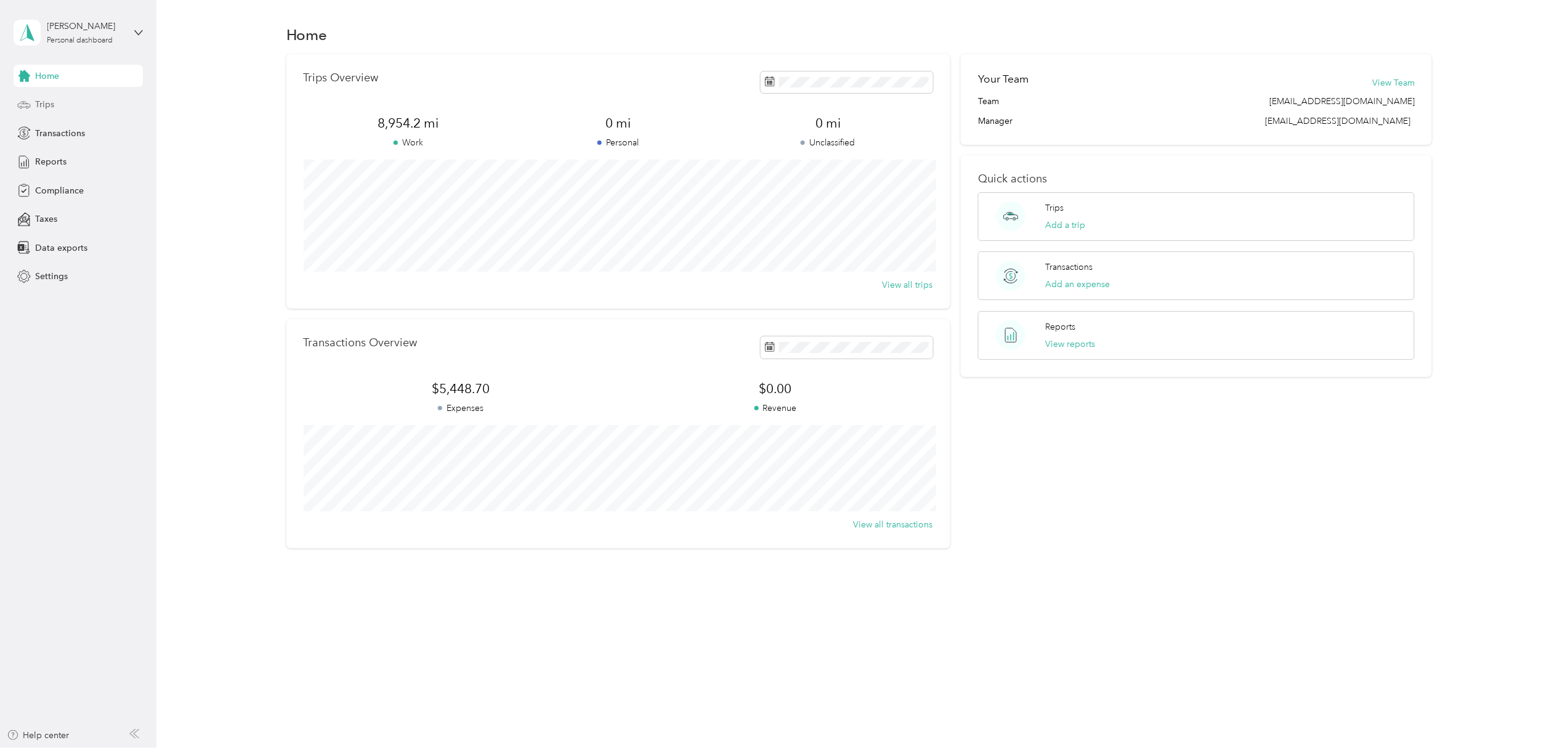
click at [67, 103] on div "Trips" at bounding box center [78, 105] width 130 height 22
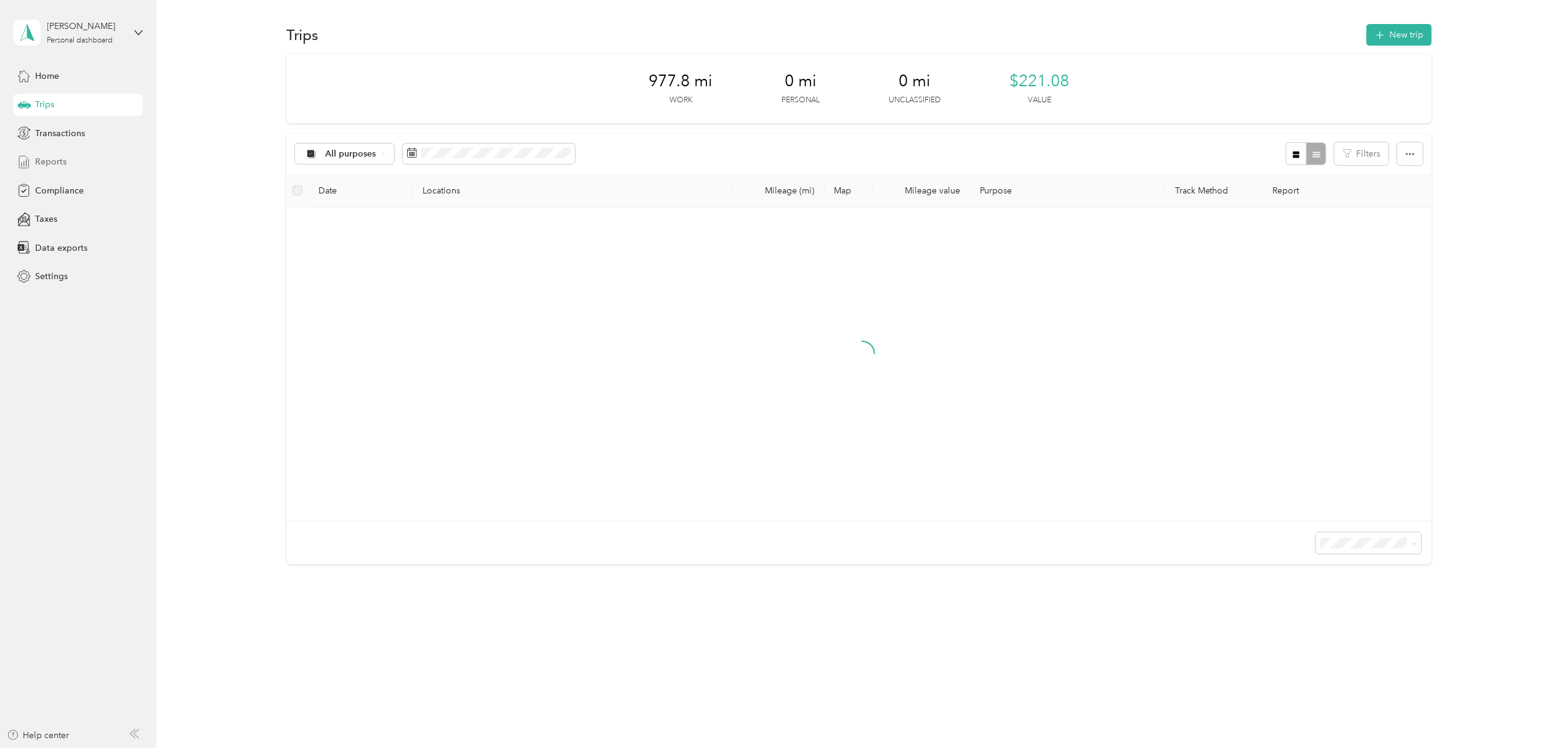
click at [55, 157] on span "Reports" at bounding box center [51, 161] width 32 height 13
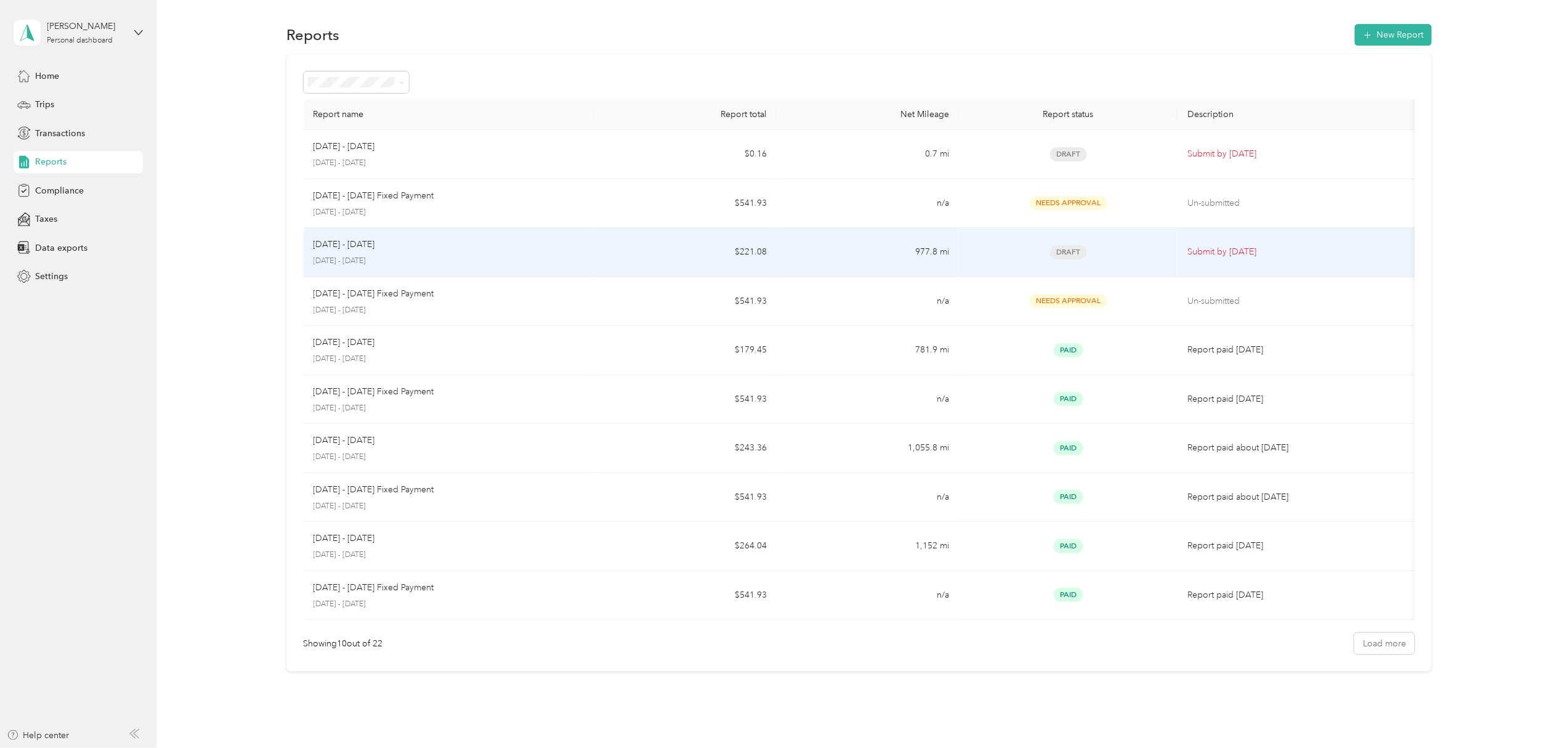
click at [486, 264] on p "August 1 - 31, 2025" at bounding box center [449, 262] width 272 height 11
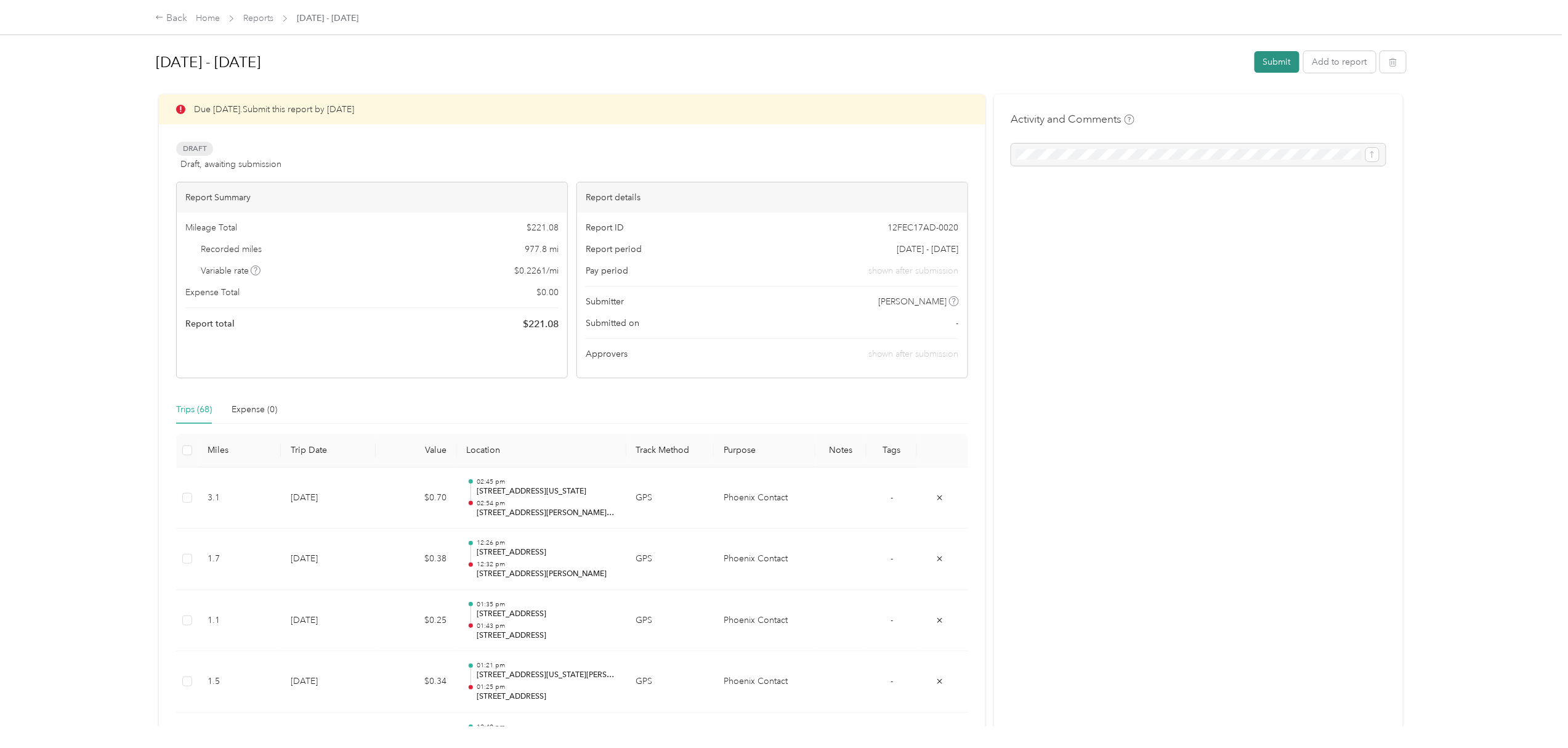
click at [1252, 60] on button "Submit" at bounding box center [1276, 61] width 45 height 21
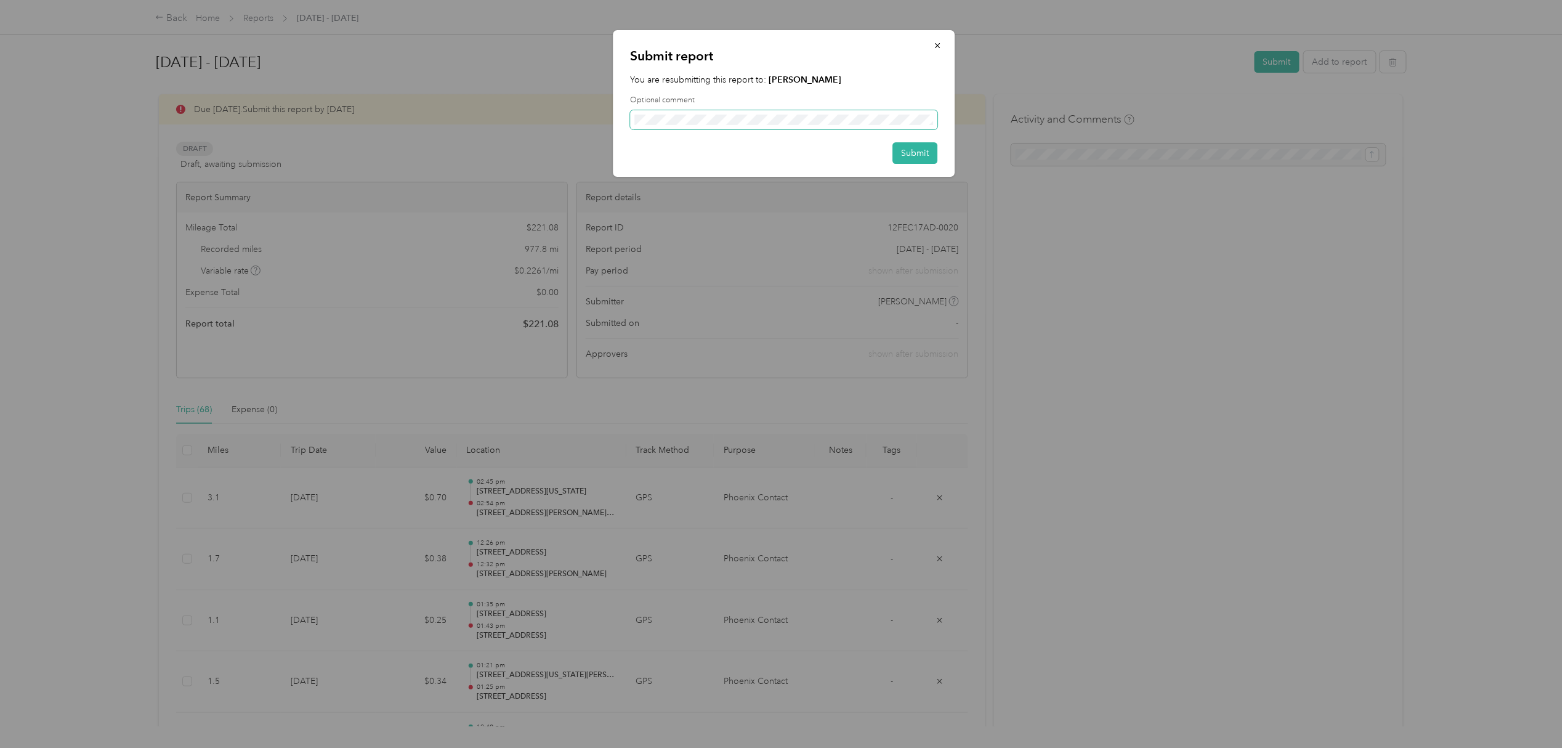
click at [888, 111] on span at bounding box center [784, 120] width 308 height 20
click at [910, 153] on button "Submit" at bounding box center [916, 153] width 45 height 21
